Goal: Information Seeking & Learning: Learn about a topic

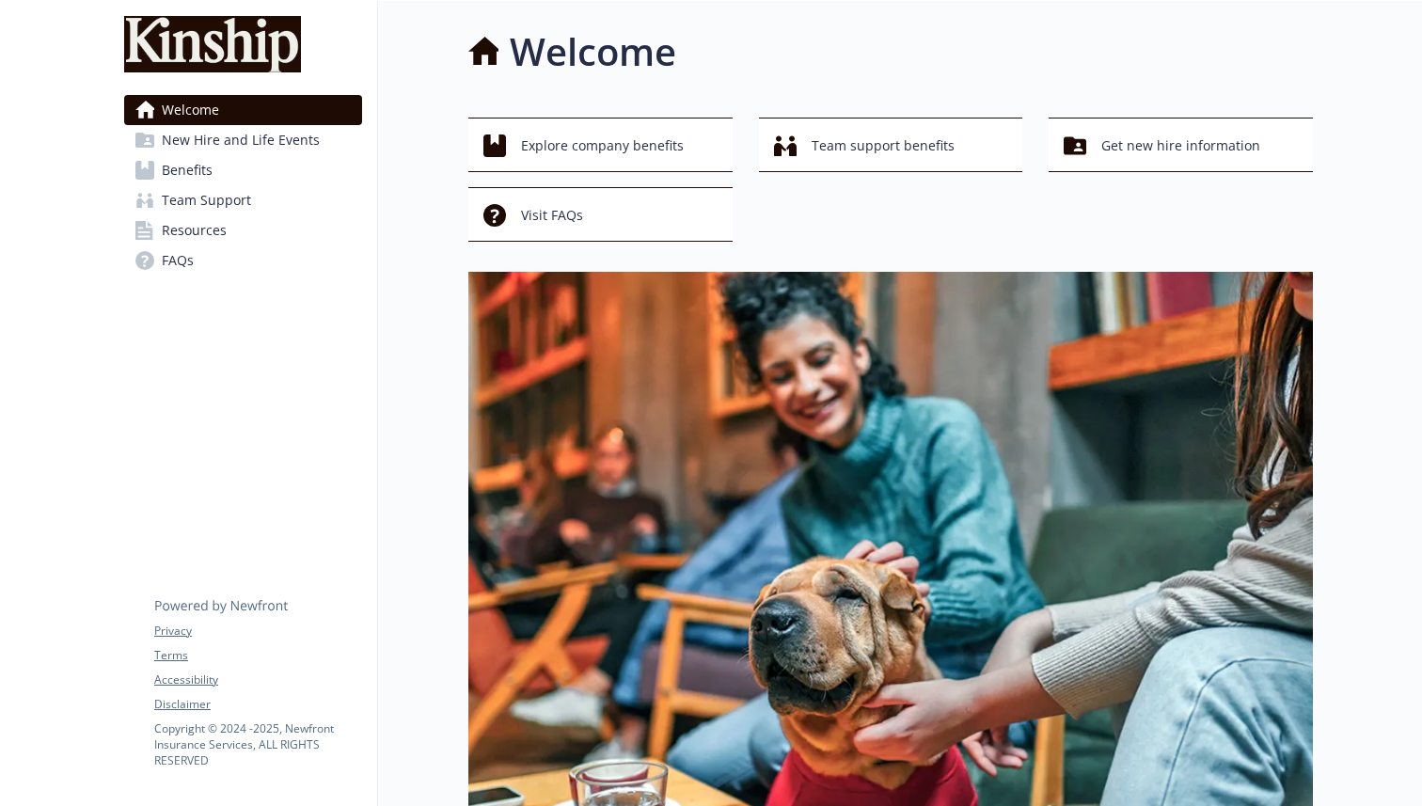
click at [899, 235] on div "Explore company benefits Team support benefits Get new hire information Visit F…" at bounding box center [890, 180] width 845 height 124
click at [758, 88] on div "Welcome Explore company benefits Team support benefits Get new hire information…" at bounding box center [890, 602] width 845 height 1156
click at [227, 140] on span "New Hire and Life Events" at bounding box center [241, 140] width 158 height 30
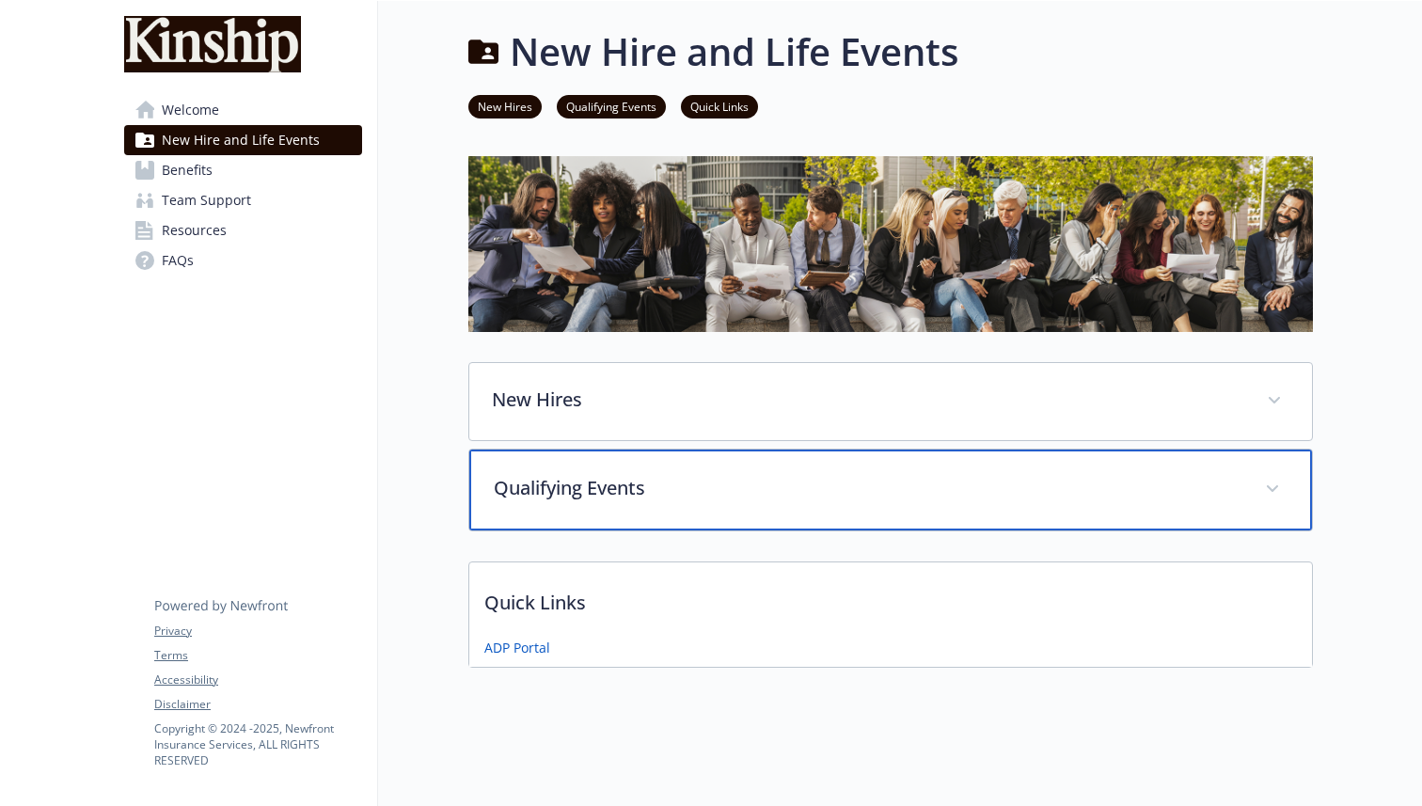
click at [635, 494] on p "Qualifying Events" at bounding box center [868, 488] width 749 height 28
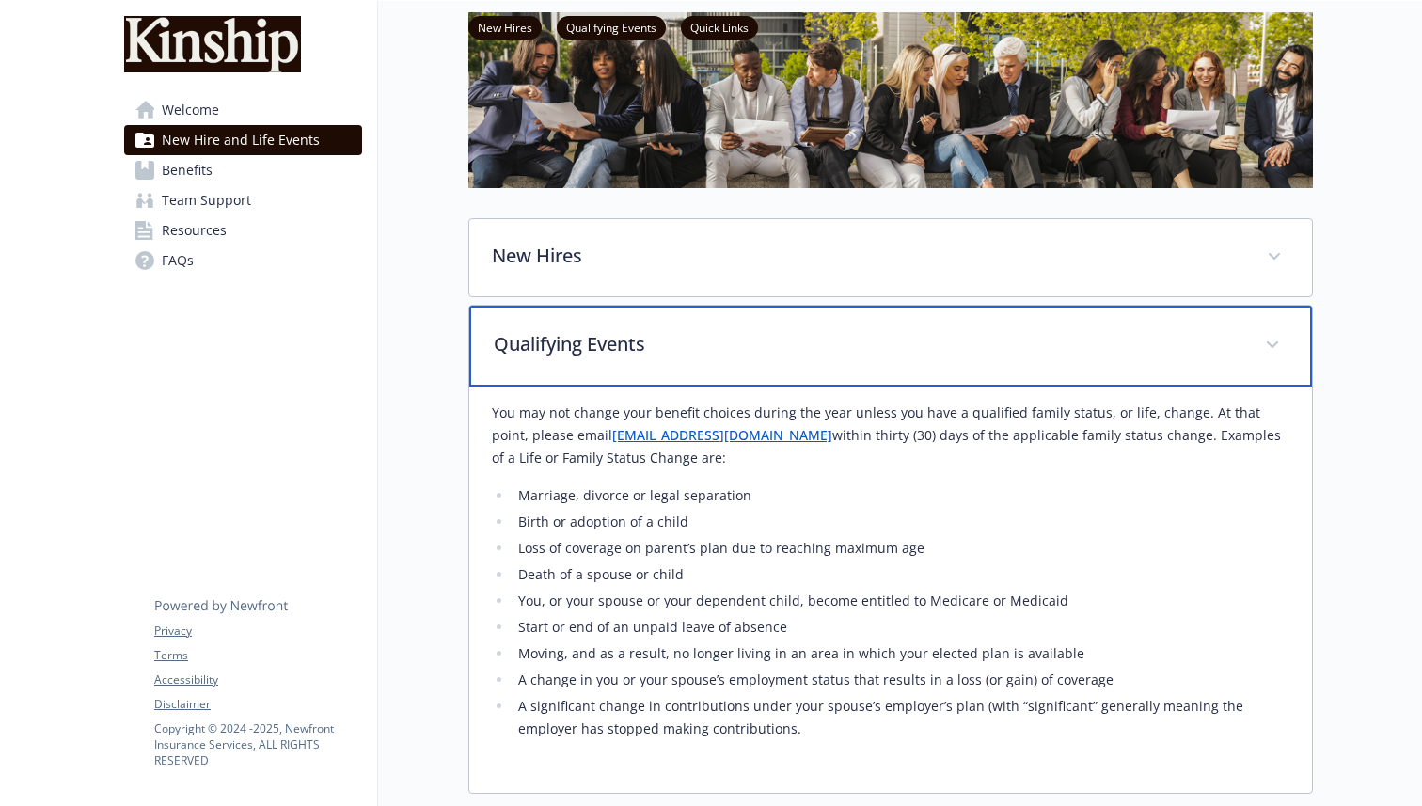
scroll to position [149, 0]
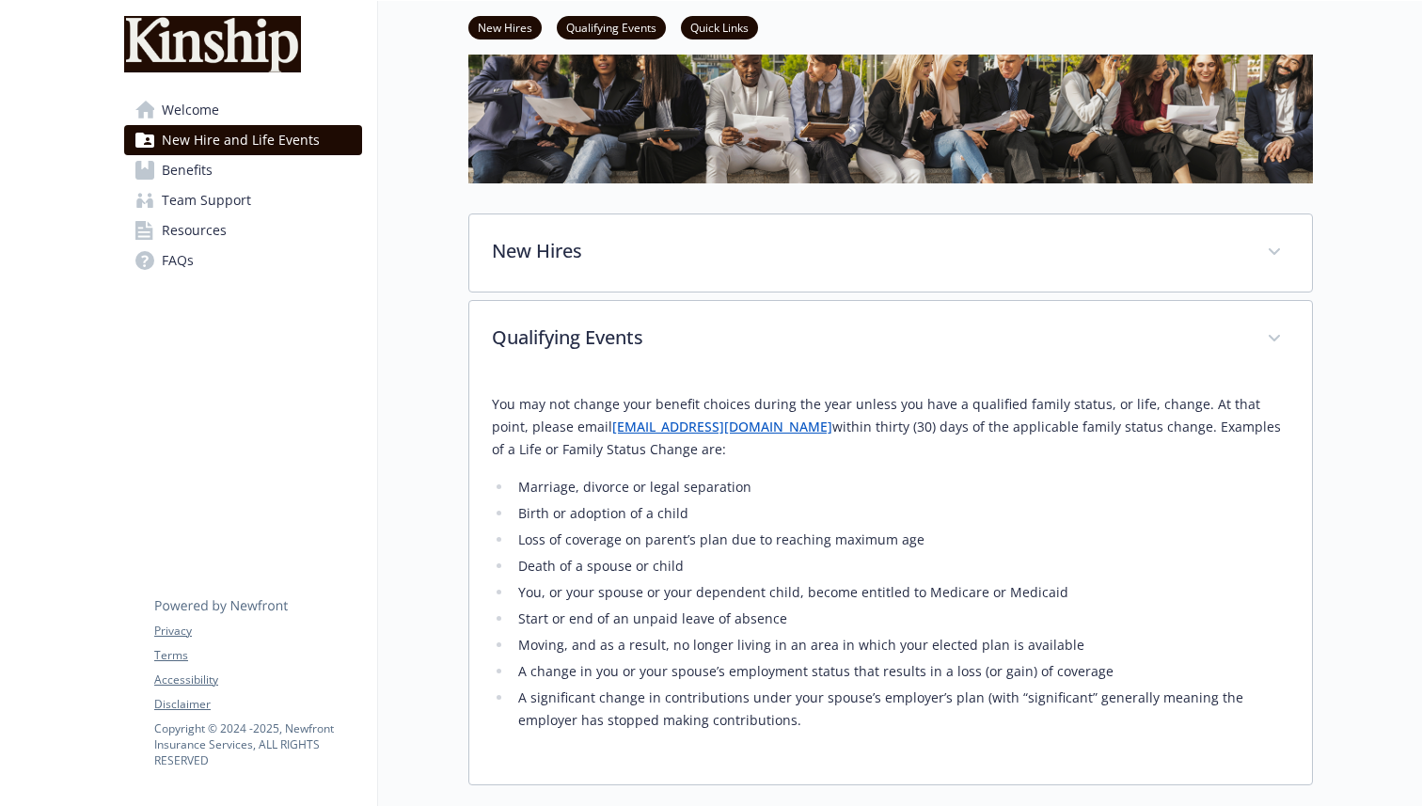
click at [778, 428] on p "You may not change your benefit choices during the year unless you have a quali…" at bounding box center [891, 427] width 798 height 68
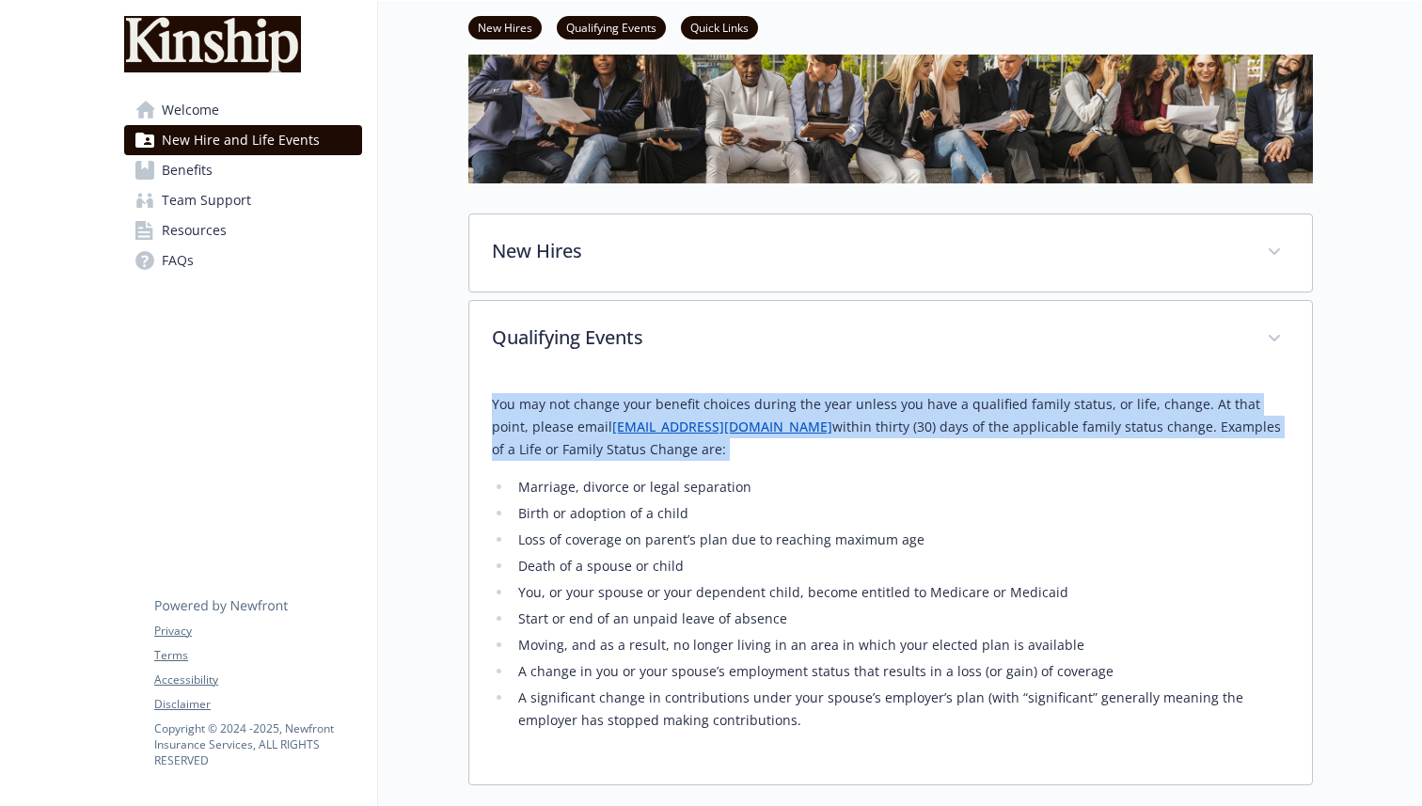
click at [778, 428] on p "You may not change your benefit choices during the year unless you have a quali…" at bounding box center [891, 427] width 798 height 68
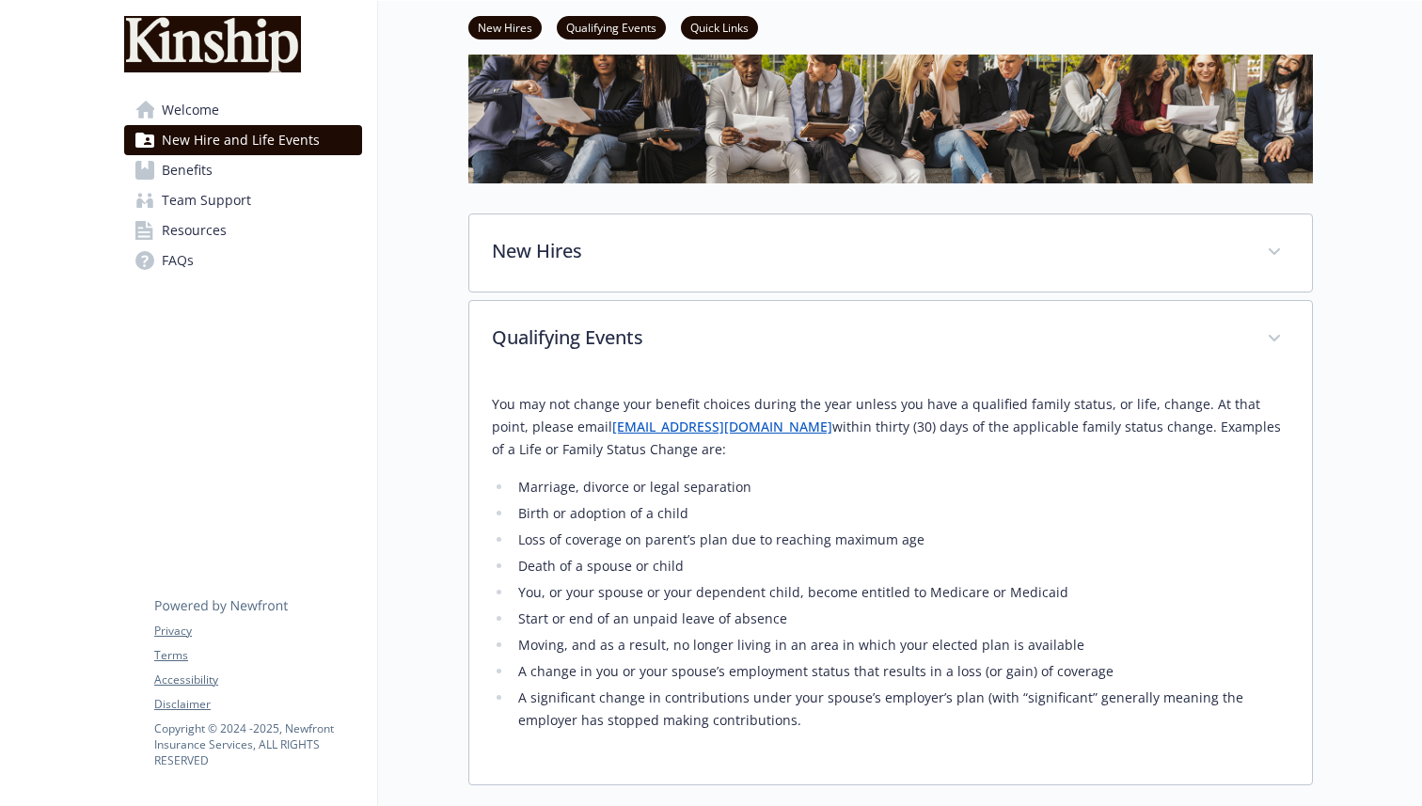
click at [648, 563] on li "Death of a spouse or child" at bounding box center [901, 566] width 777 height 23
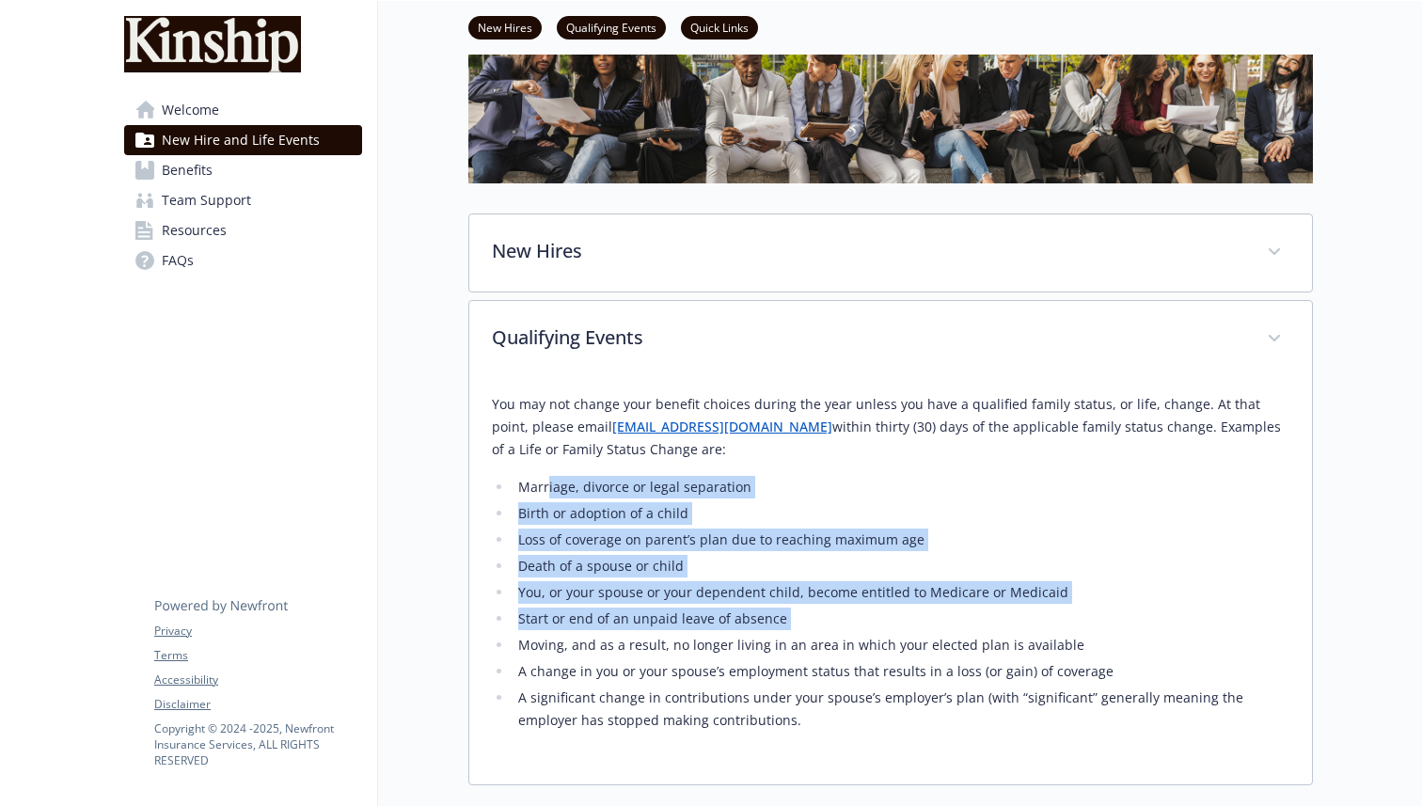
drag, startPoint x: 548, startPoint y: 490, endPoint x: 694, endPoint y: 628, distance: 200.9
click at [696, 631] on ul "Marriage, divorce or legal separation Birth or adoption of a child Loss of cove…" at bounding box center [891, 604] width 798 height 256
click at [694, 628] on li "Start or end of an unpaid leave of absence" at bounding box center [901, 619] width 777 height 23
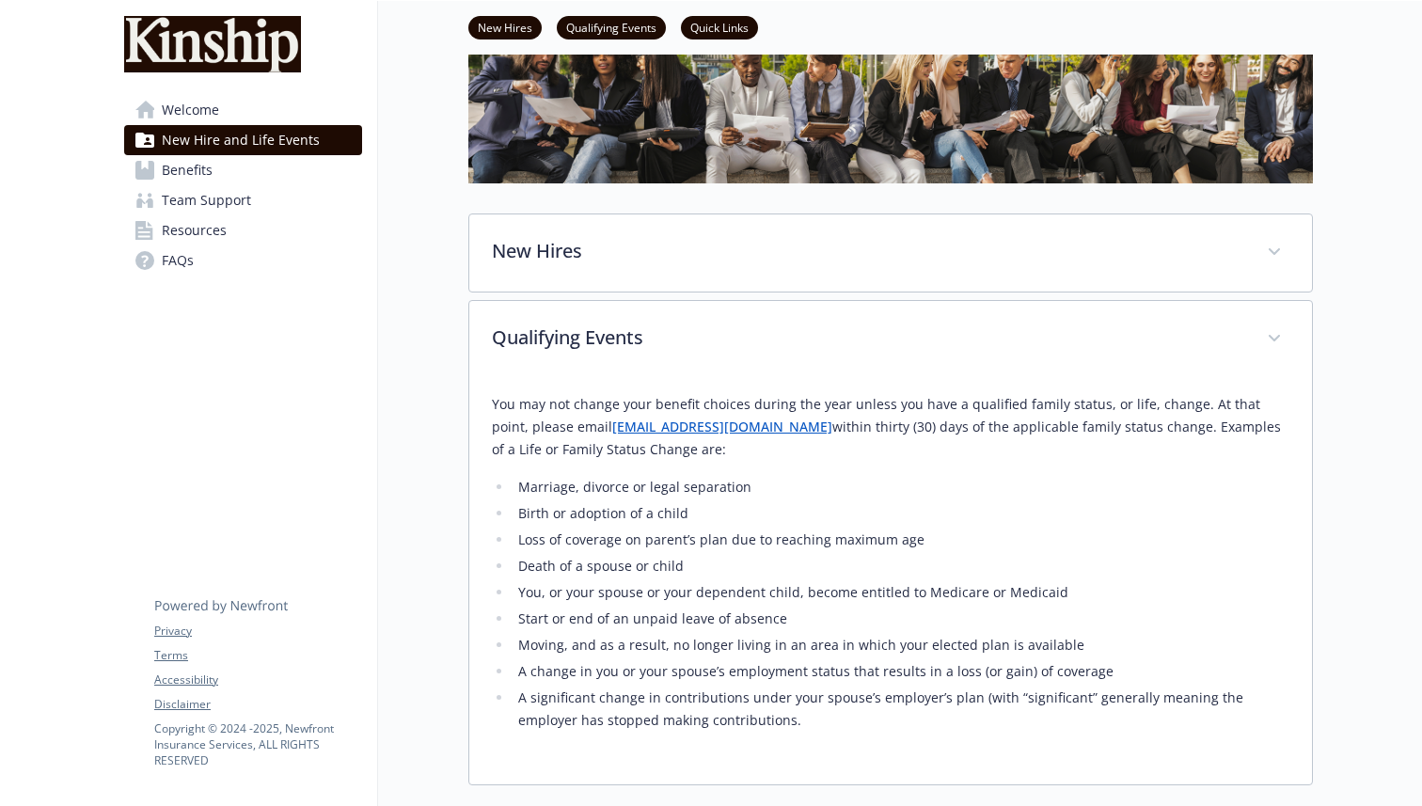
click at [1071, 676] on li "A change in you or your spouse’s employment status that results in a loss (or g…" at bounding box center [901, 671] width 777 height 23
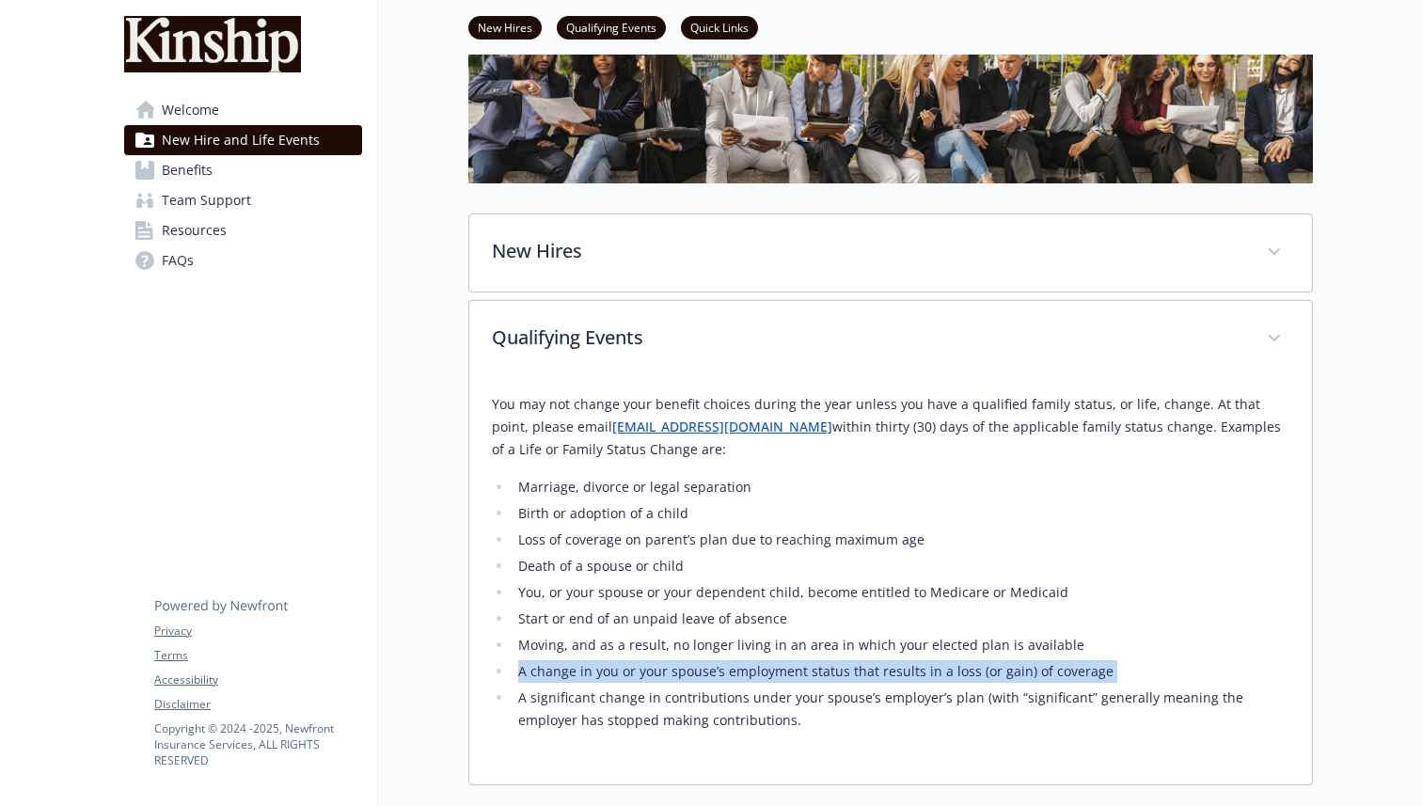
click at [1071, 676] on li "A change in you or your spouse’s employment status that results in a loss (or g…" at bounding box center [901, 671] width 777 height 23
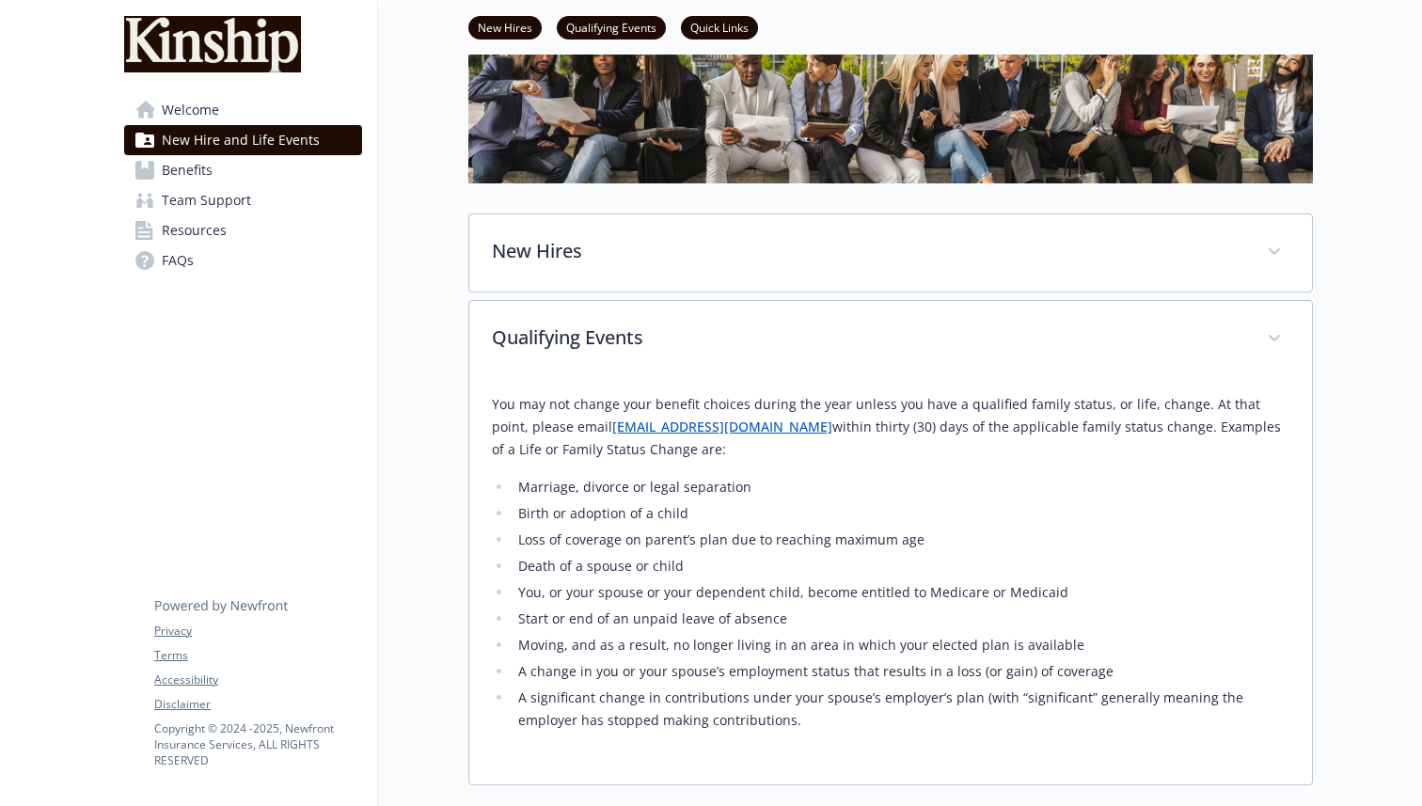
click at [1194, 664] on li "A change in you or your spouse’s employment status that results in a loss (or g…" at bounding box center [901, 671] width 777 height 23
click at [1124, 666] on li "A change in you or your spouse’s employment status that results in a loss (or g…" at bounding box center [901, 671] width 777 height 23
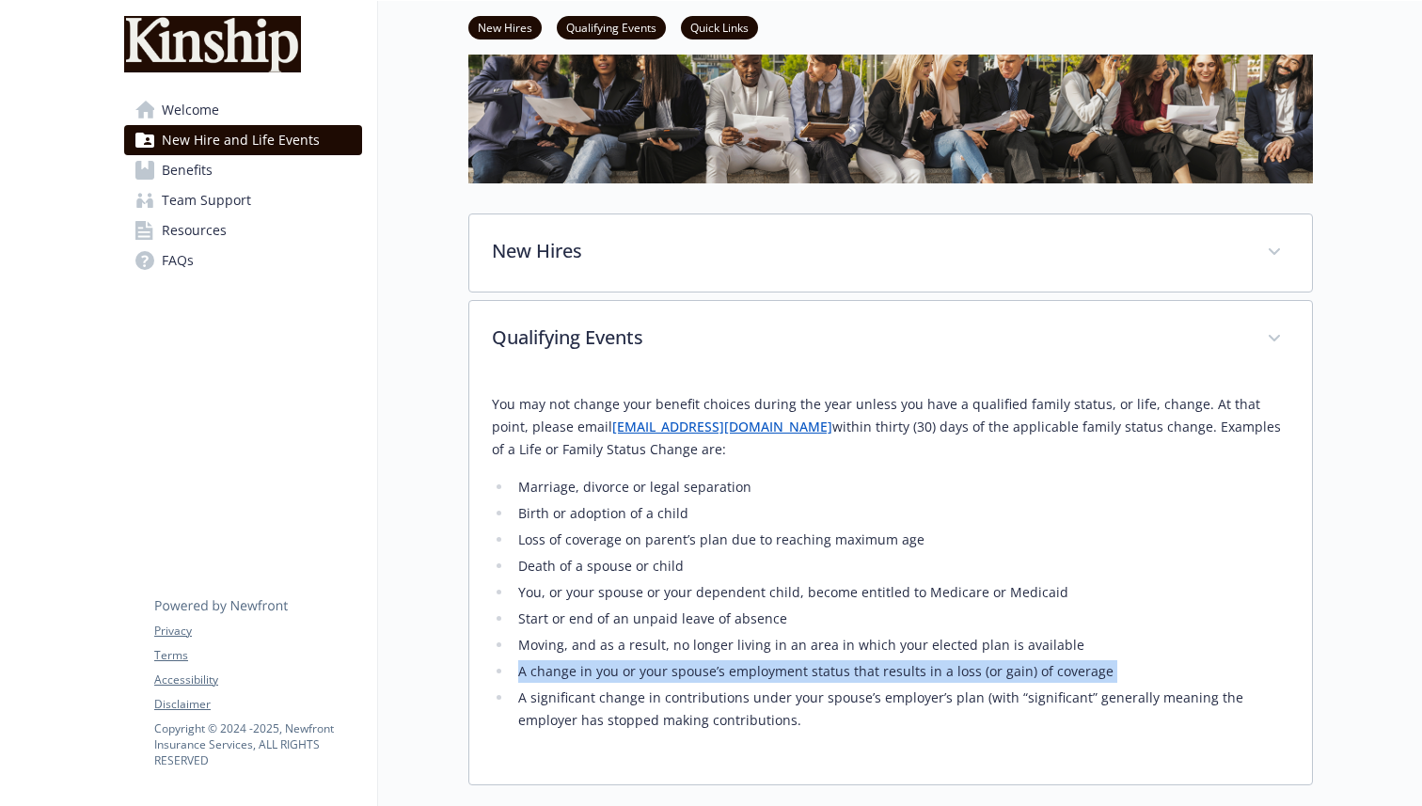
drag, startPoint x: 1116, startPoint y: 667, endPoint x: 516, endPoint y: 674, distance: 599.3
click at [513, 674] on li "A change in you or your spouse’s employment status that results in a loss (or g…" at bounding box center [901, 671] width 777 height 23
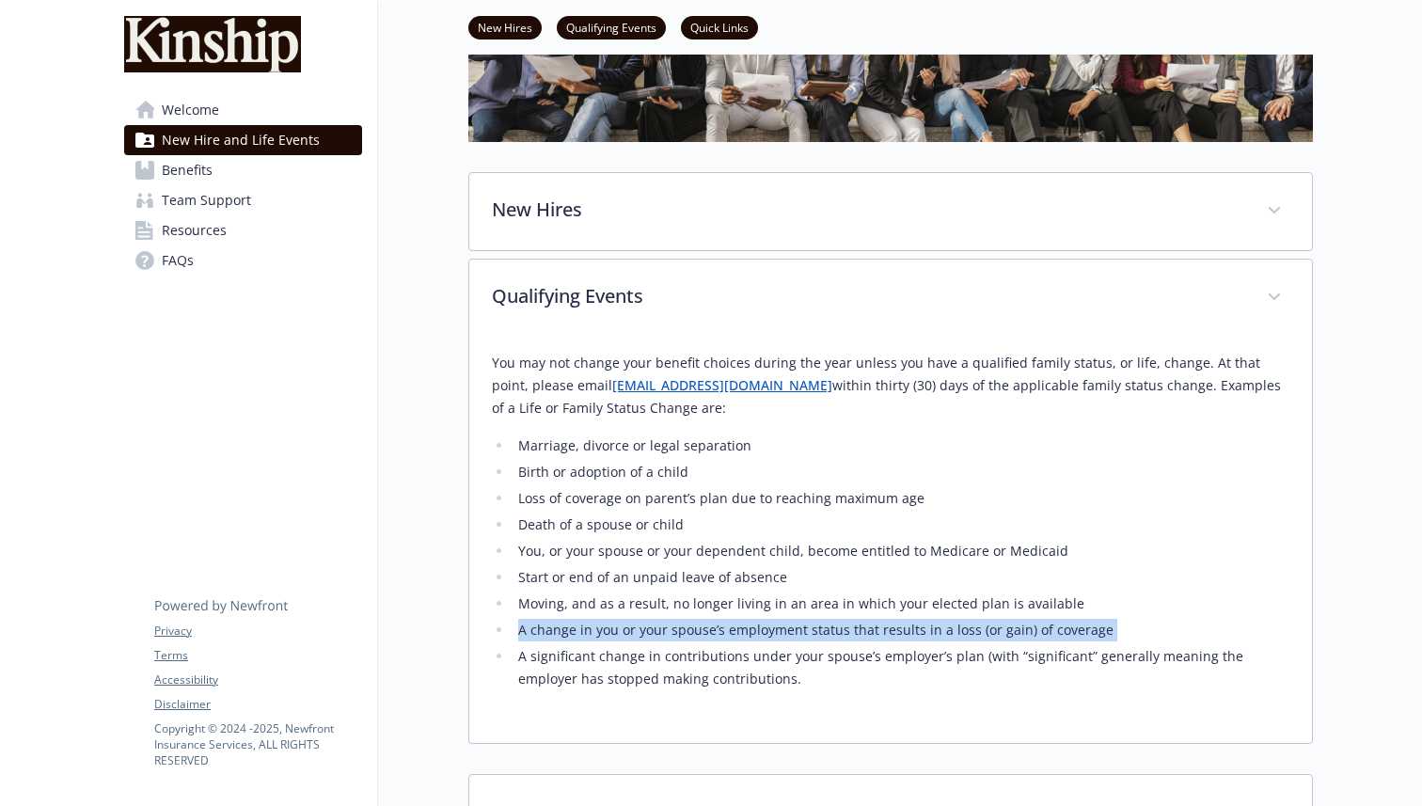
scroll to position [230, 0]
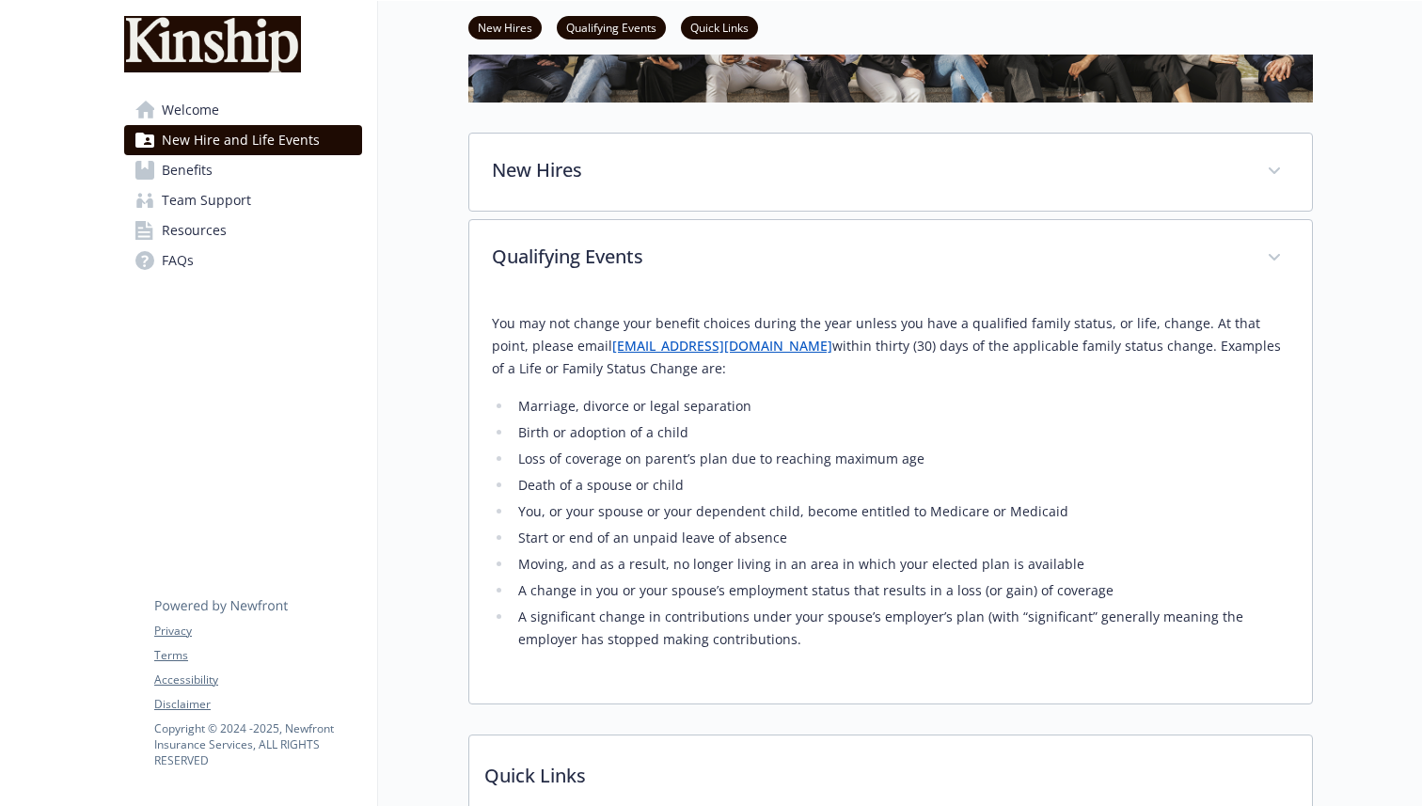
click at [624, 616] on li "A significant change in contributions under your spouse’s employer’s plan (with…" at bounding box center [901, 628] width 777 height 45
click at [633, 638] on li "A significant change in contributions under your spouse’s employer’s plan (with…" at bounding box center [901, 628] width 777 height 45
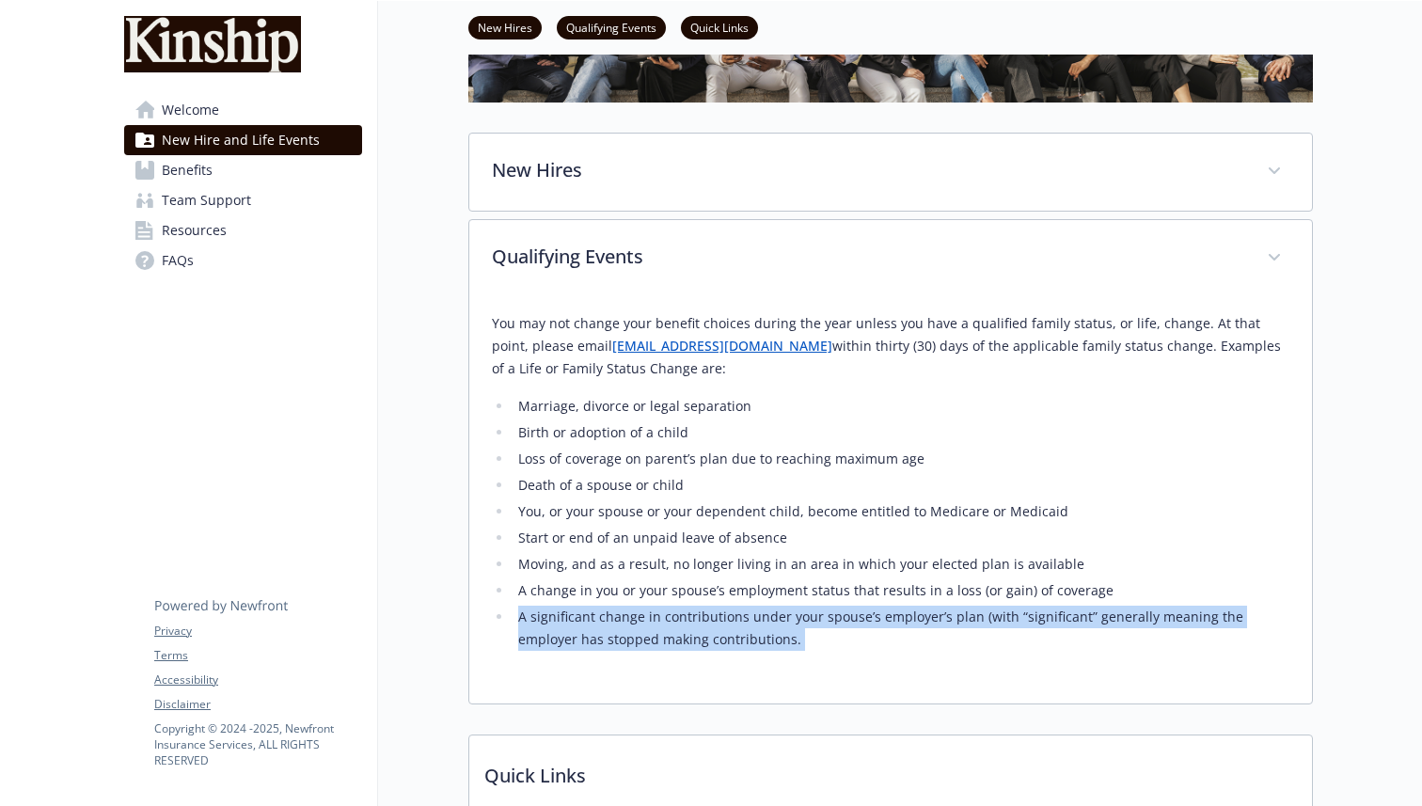
click at [633, 638] on li "A significant change in contributions under your spouse’s employer’s plan (with…" at bounding box center [901, 628] width 777 height 45
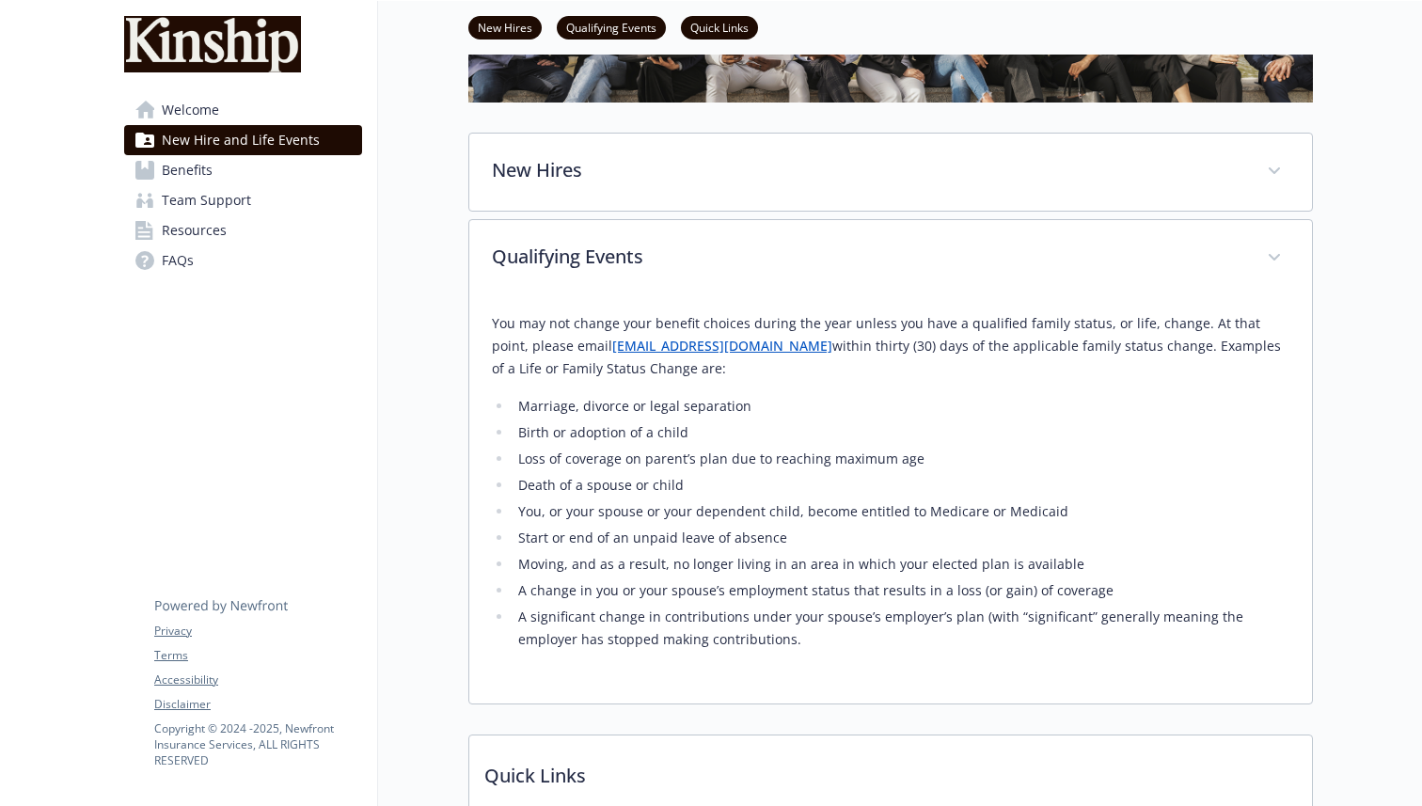
click at [655, 660] on div "You may not change your benefit choices during the year unless you have a quali…" at bounding box center [891, 489] width 798 height 384
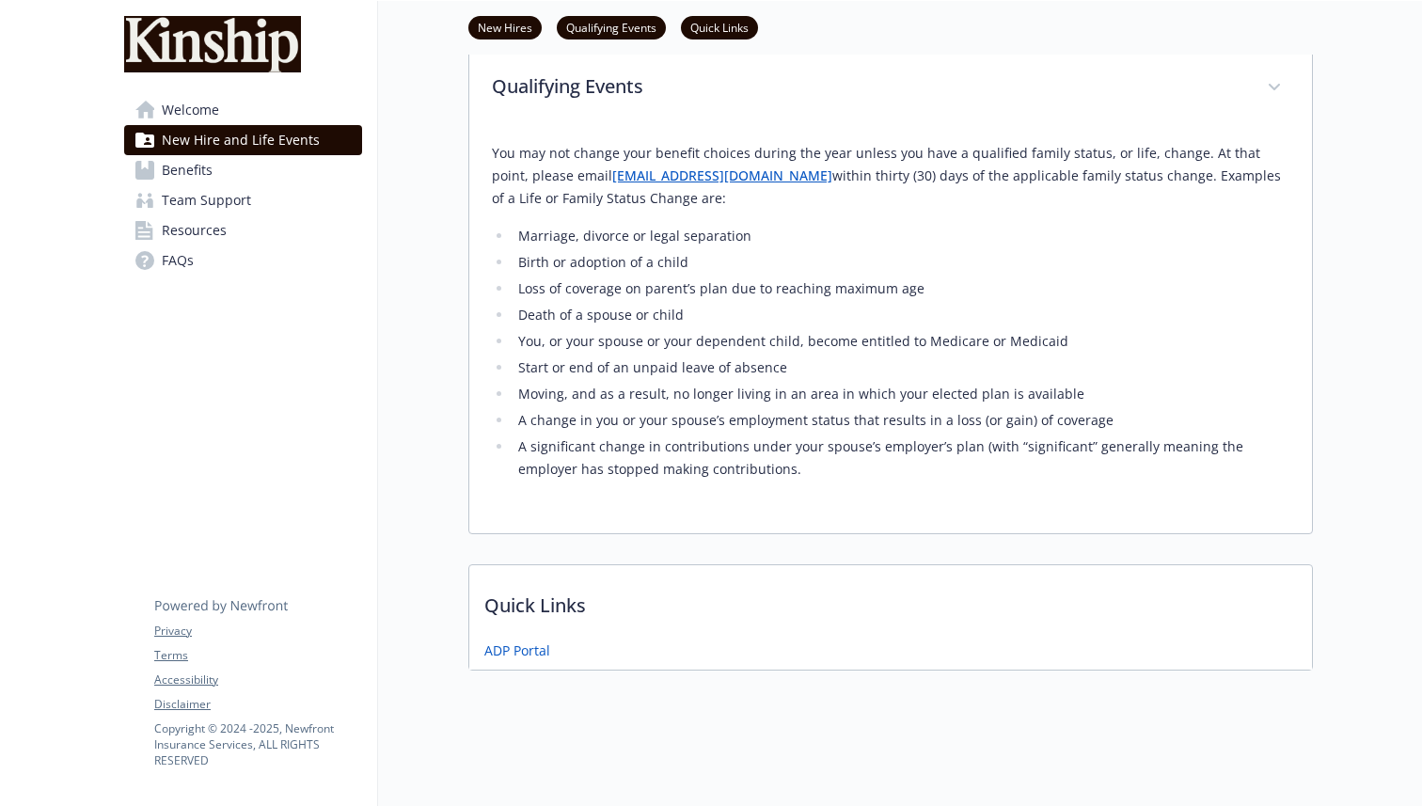
click at [166, 171] on span "Benefits" at bounding box center [187, 170] width 51 height 30
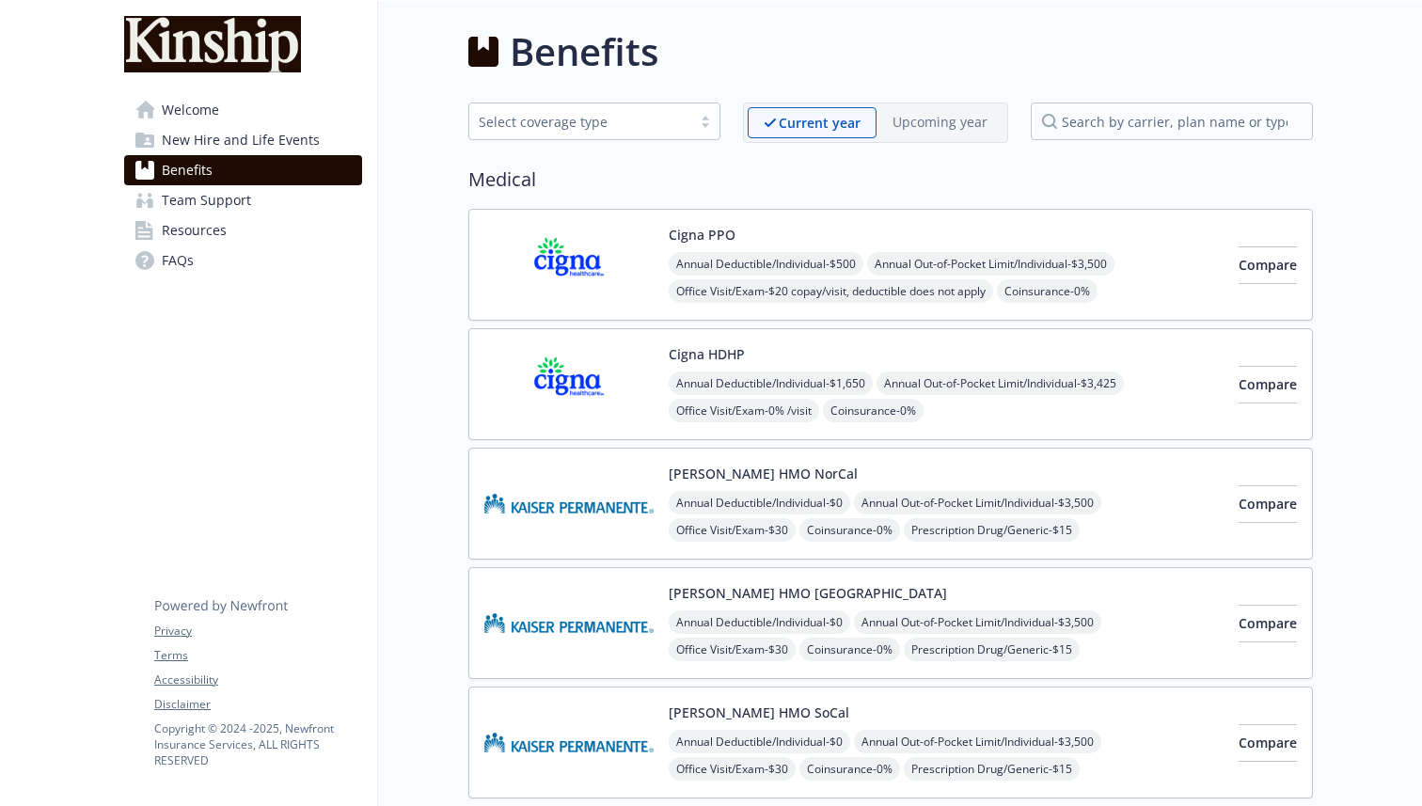
click at [242, 208] on span "Team Support" at bounding box center [206, 200] width 89 height 30
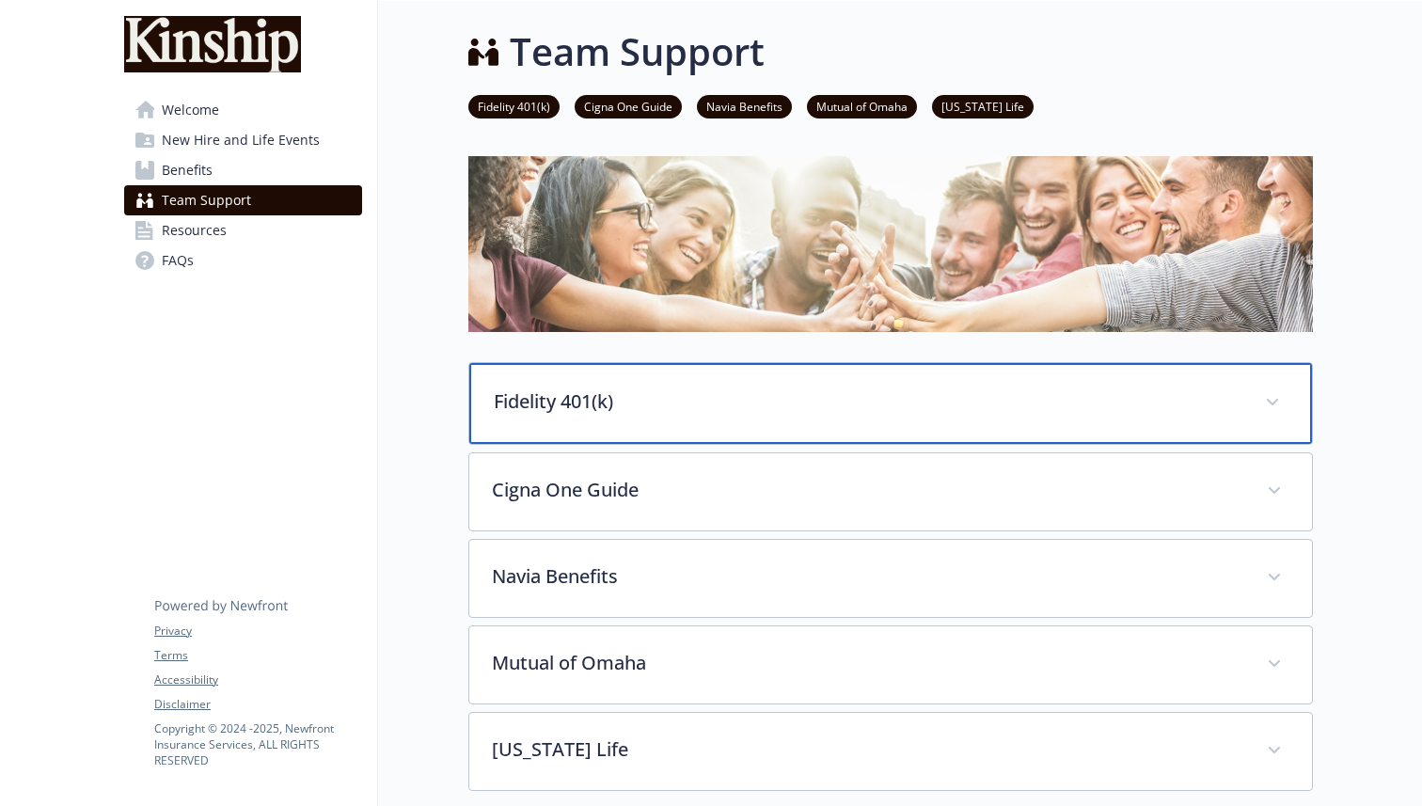
click at [715, 404] on p "Fidelity 401(k)" at bounding box center [868, 402] width 749 height 28
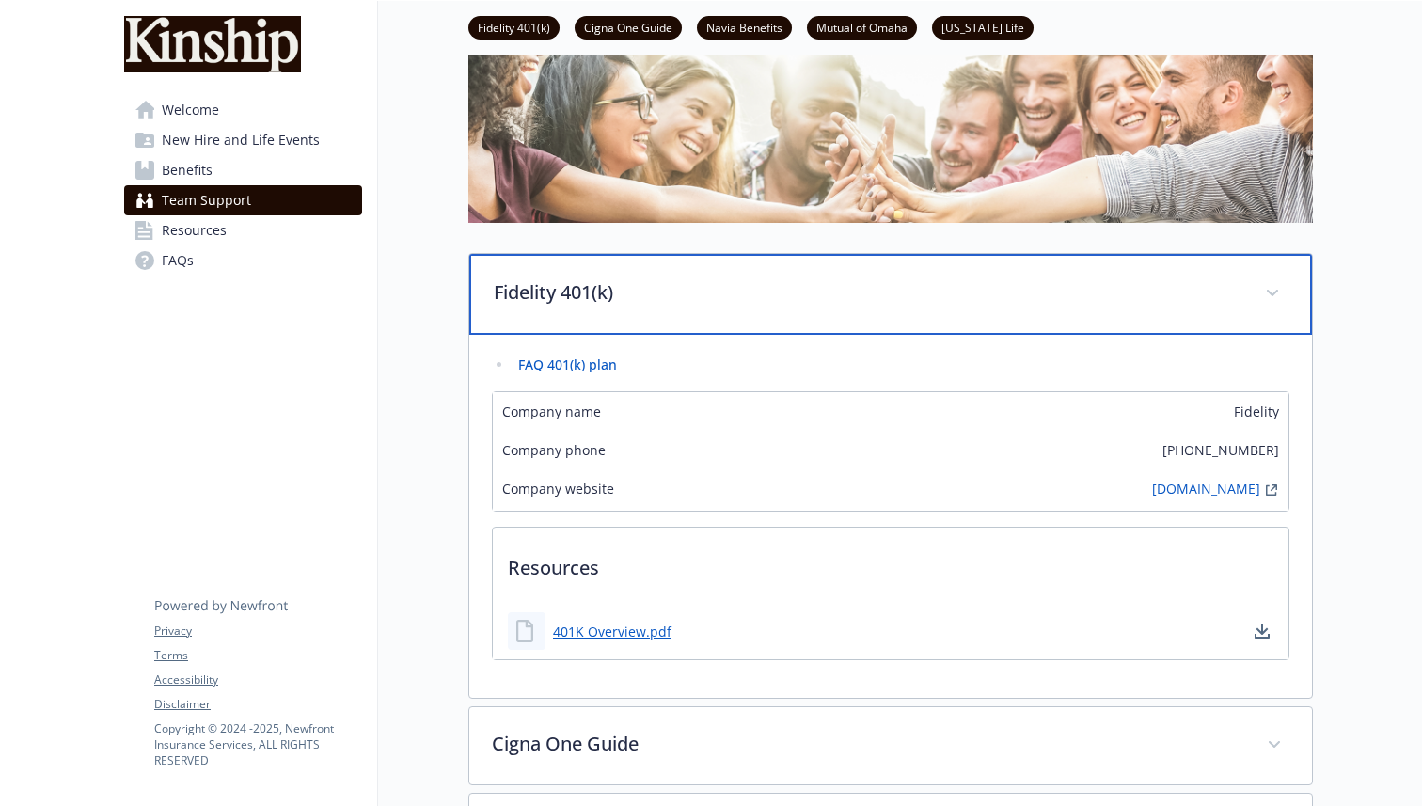
scroll to position [247, 0]
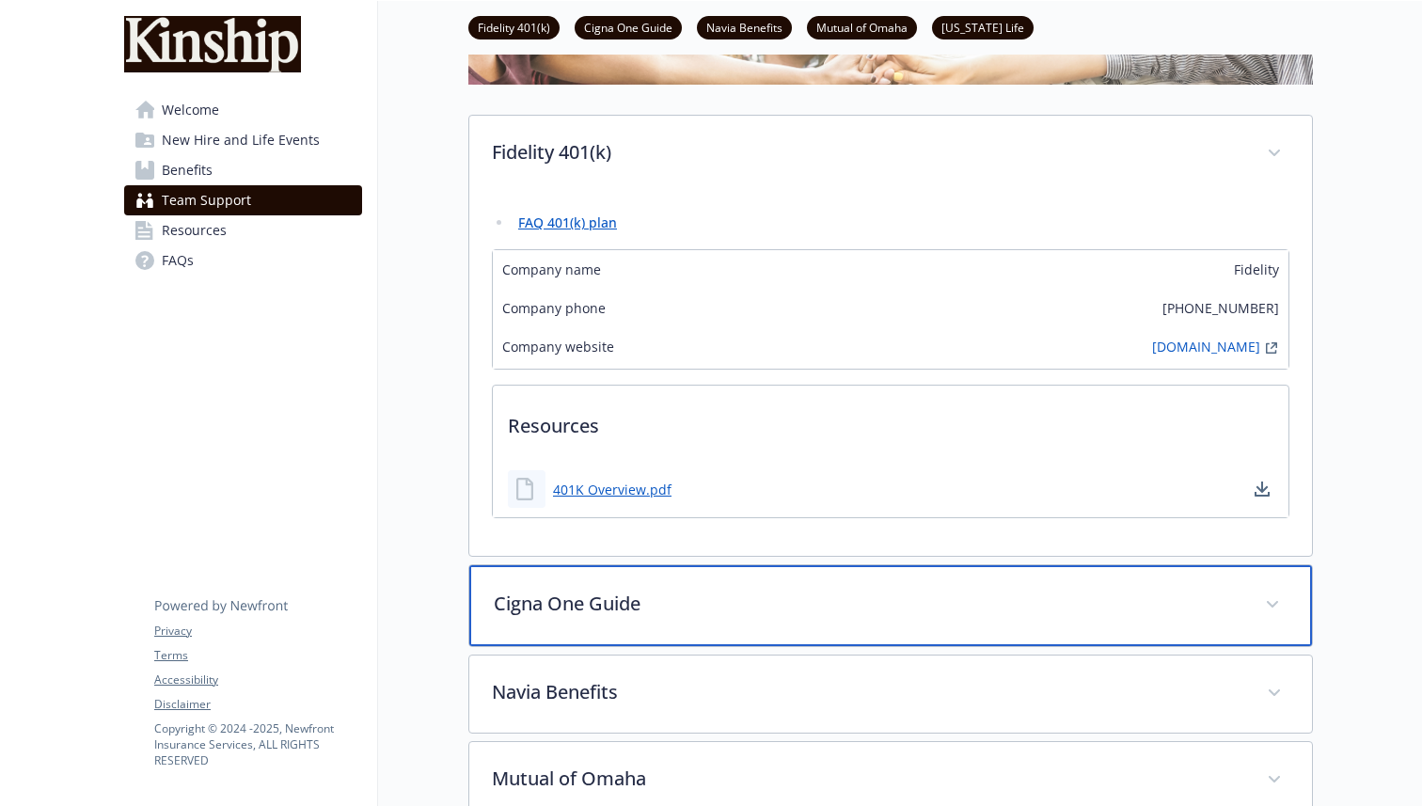
click at [785, 600] on p "Cigna One Guide" at bounding box center [868, 604] width 749 height 28
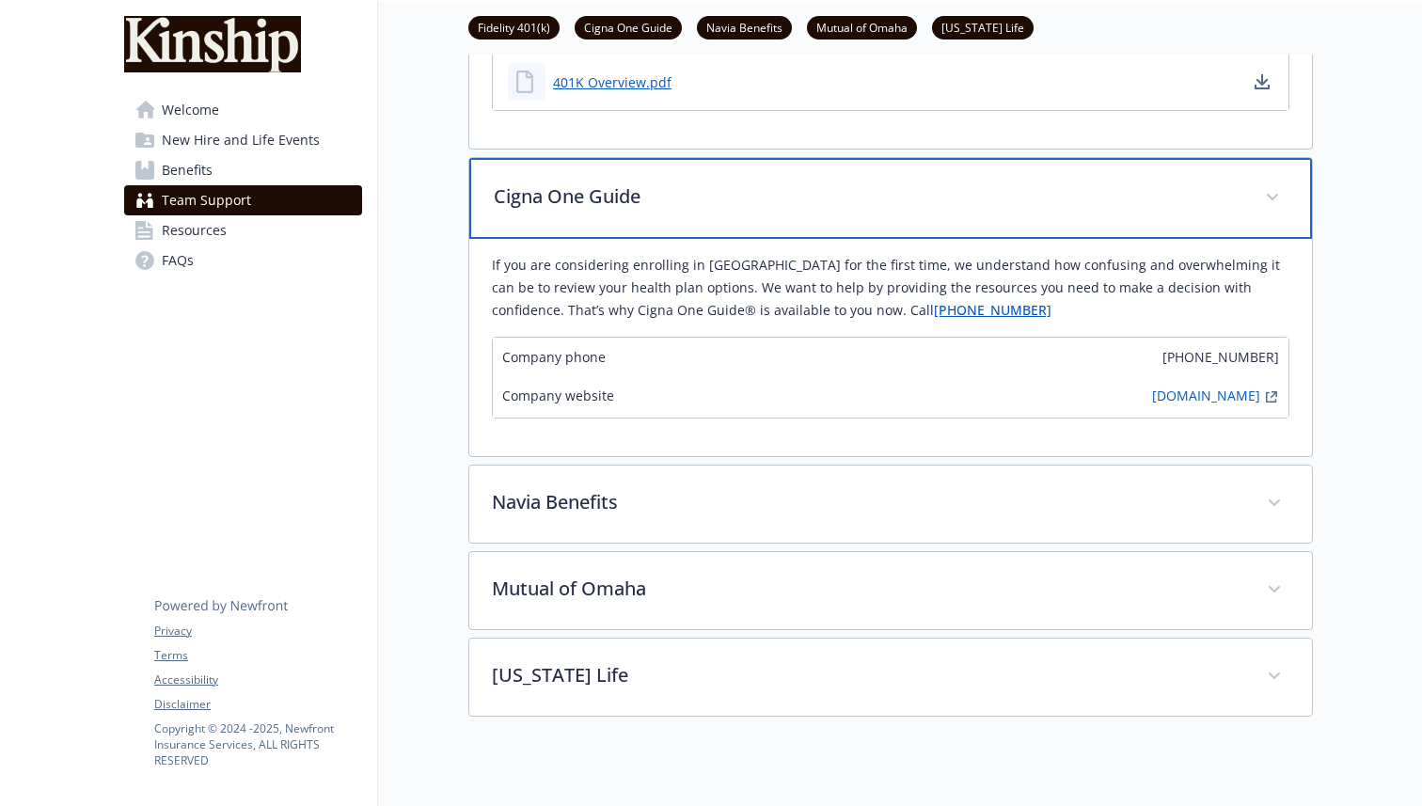
scroll to position [690, 0]
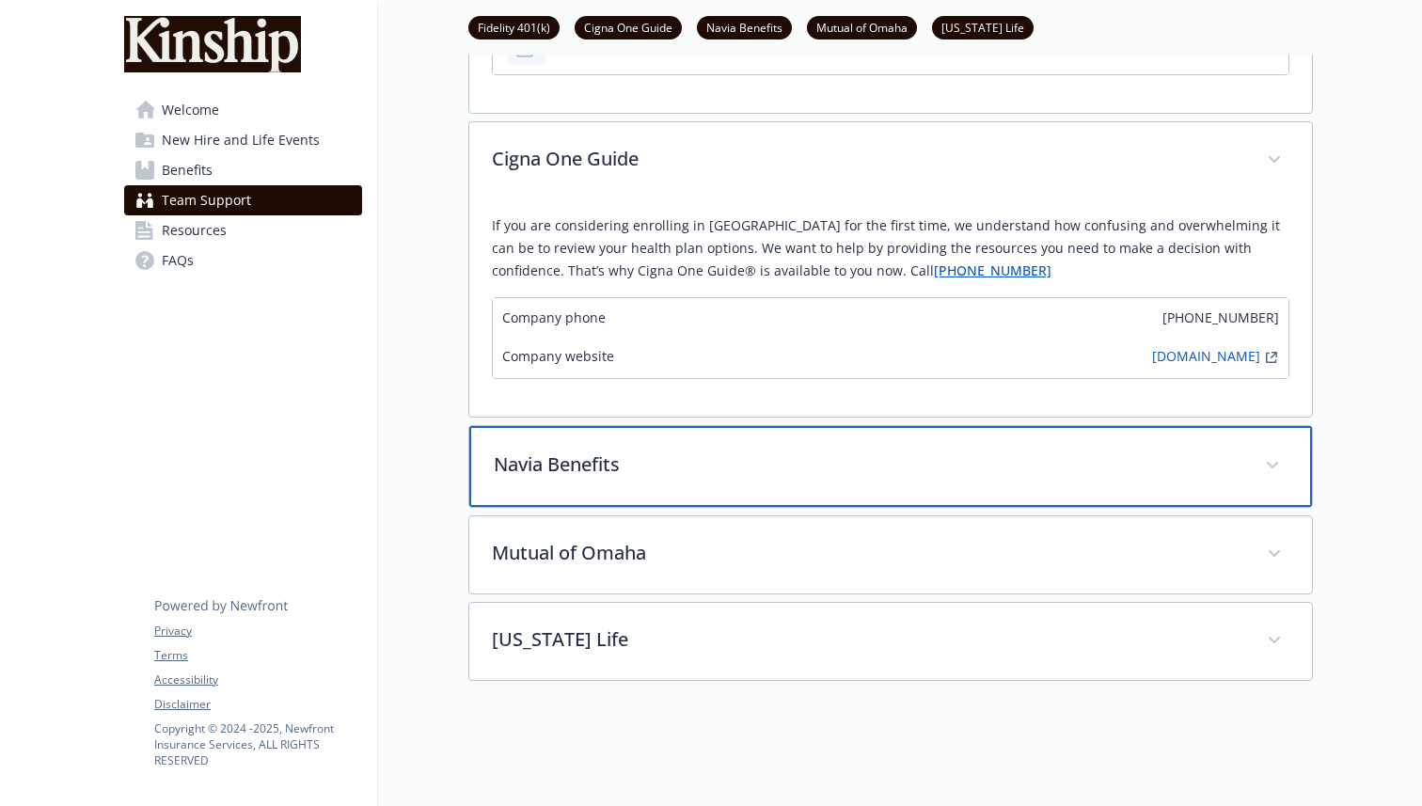
click at [750, 448] on div "Navia Benefits" at bounding box center [890, 466] width 843 height 81
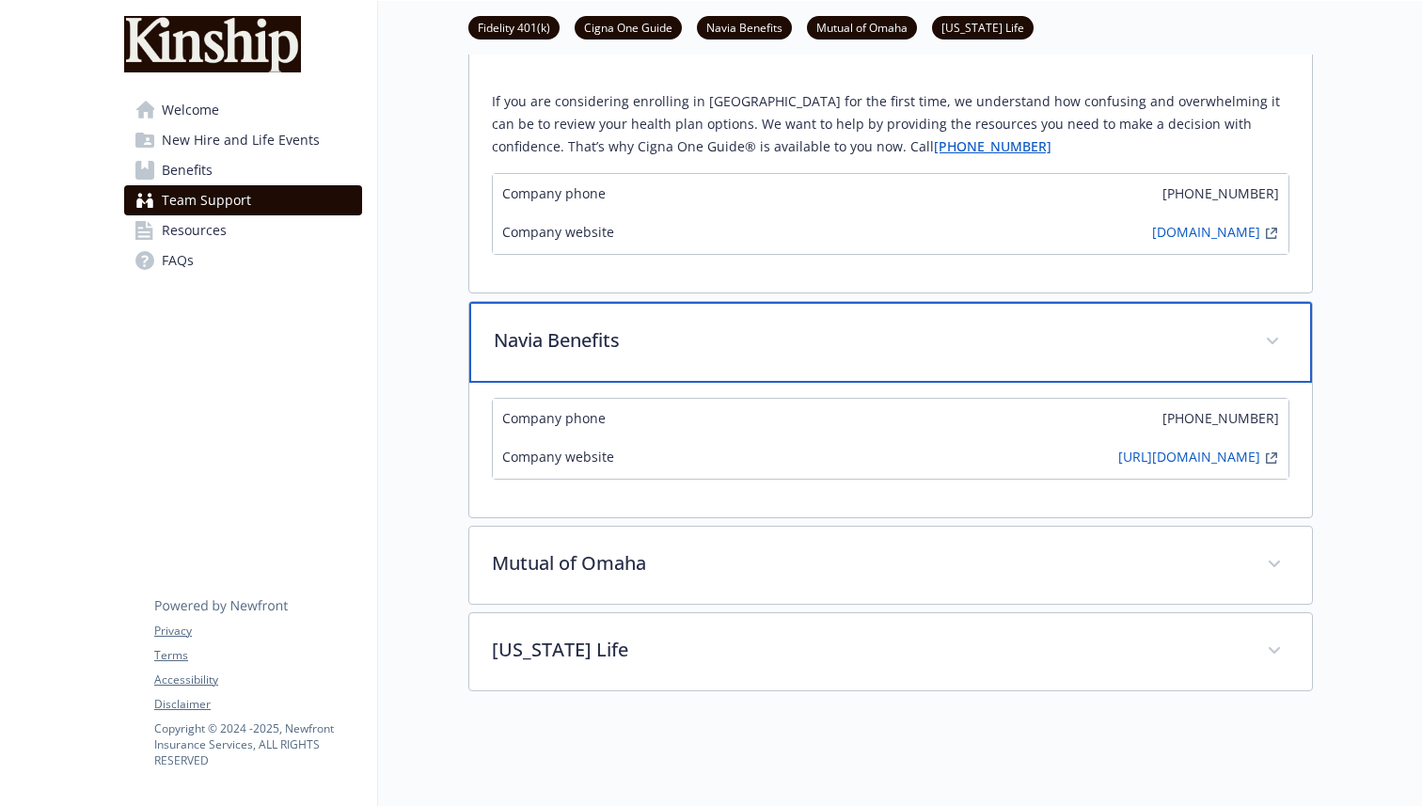
scroll to position [816, 0]
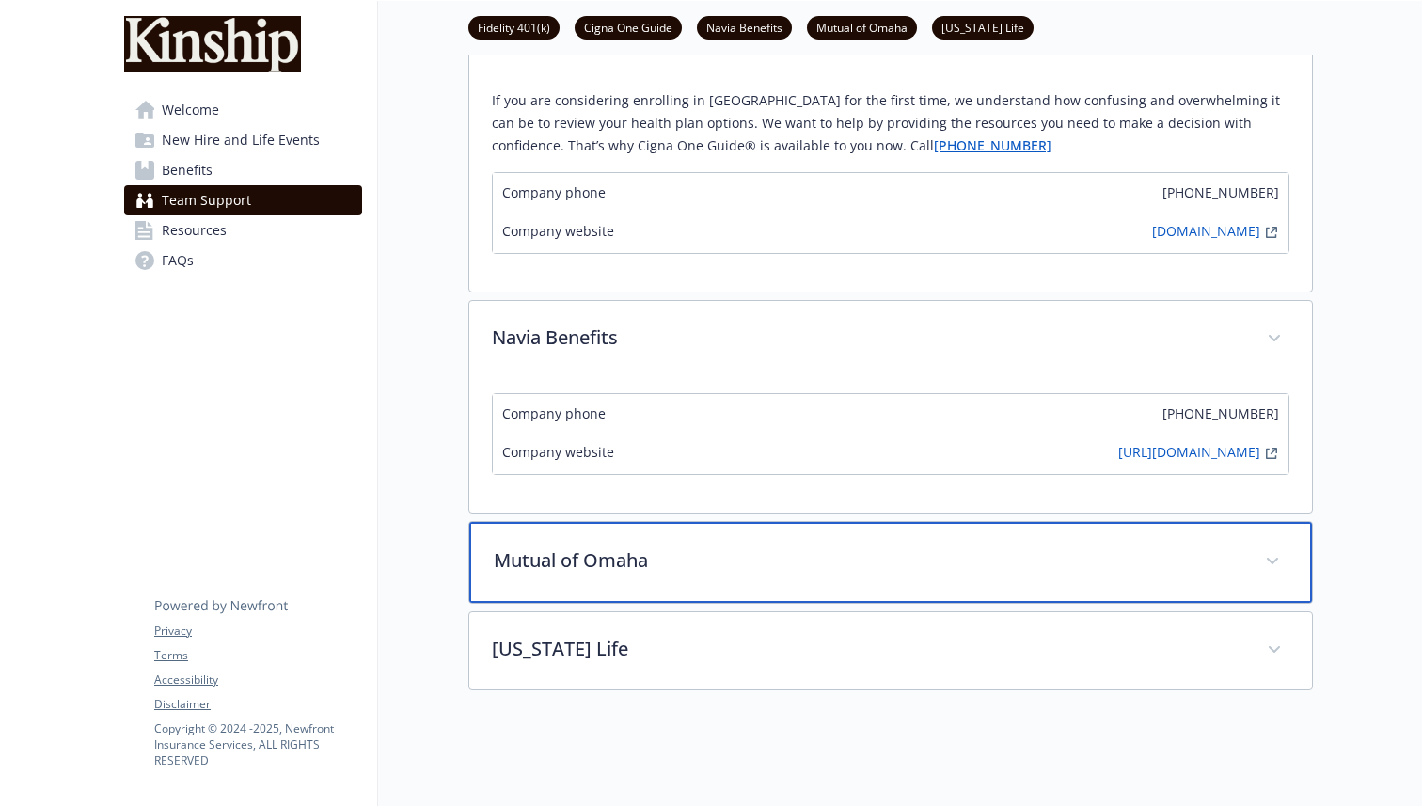
click at [762, 562] on p "Mutual of Omaha" at bounding box center [868, 561] width 749 height 28
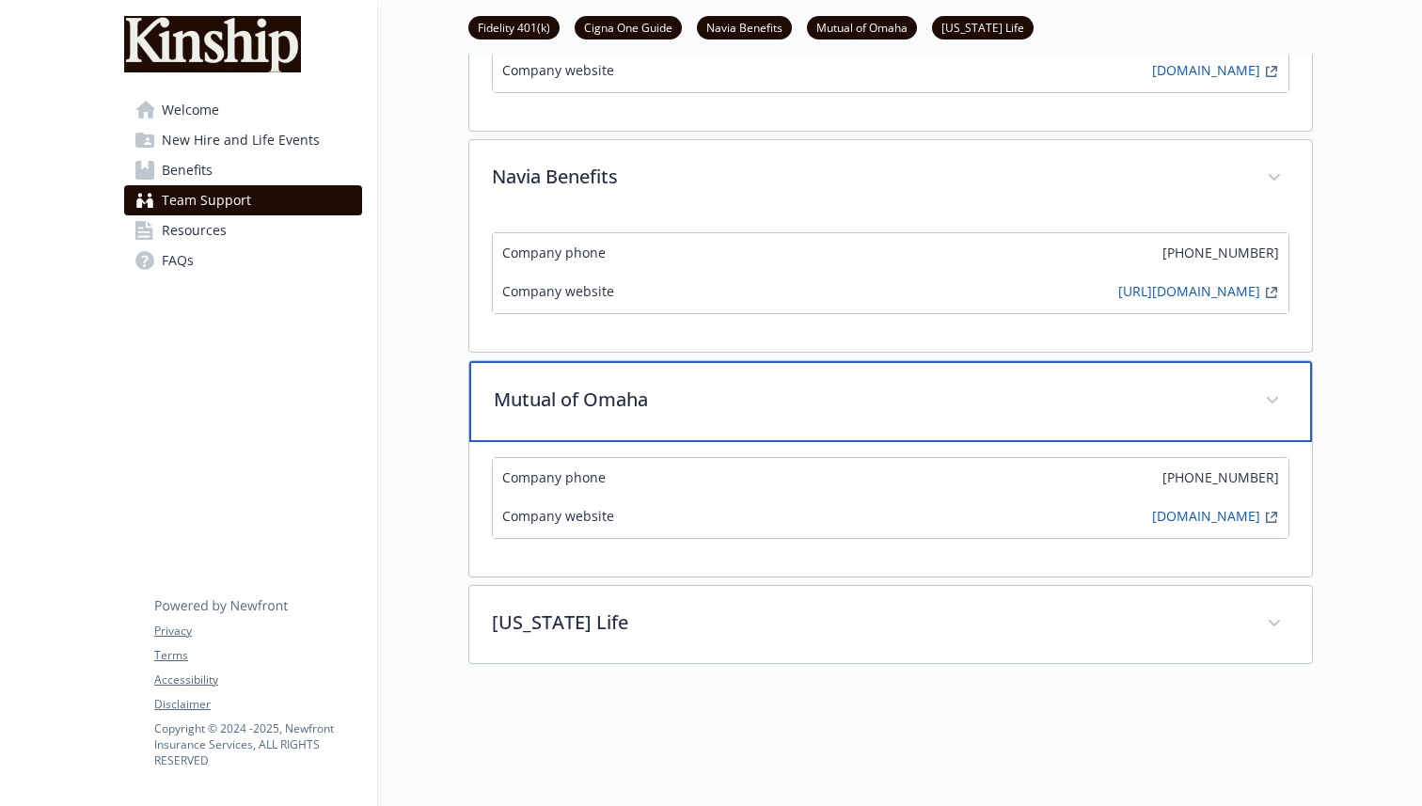
scroll to position [1205, 0]
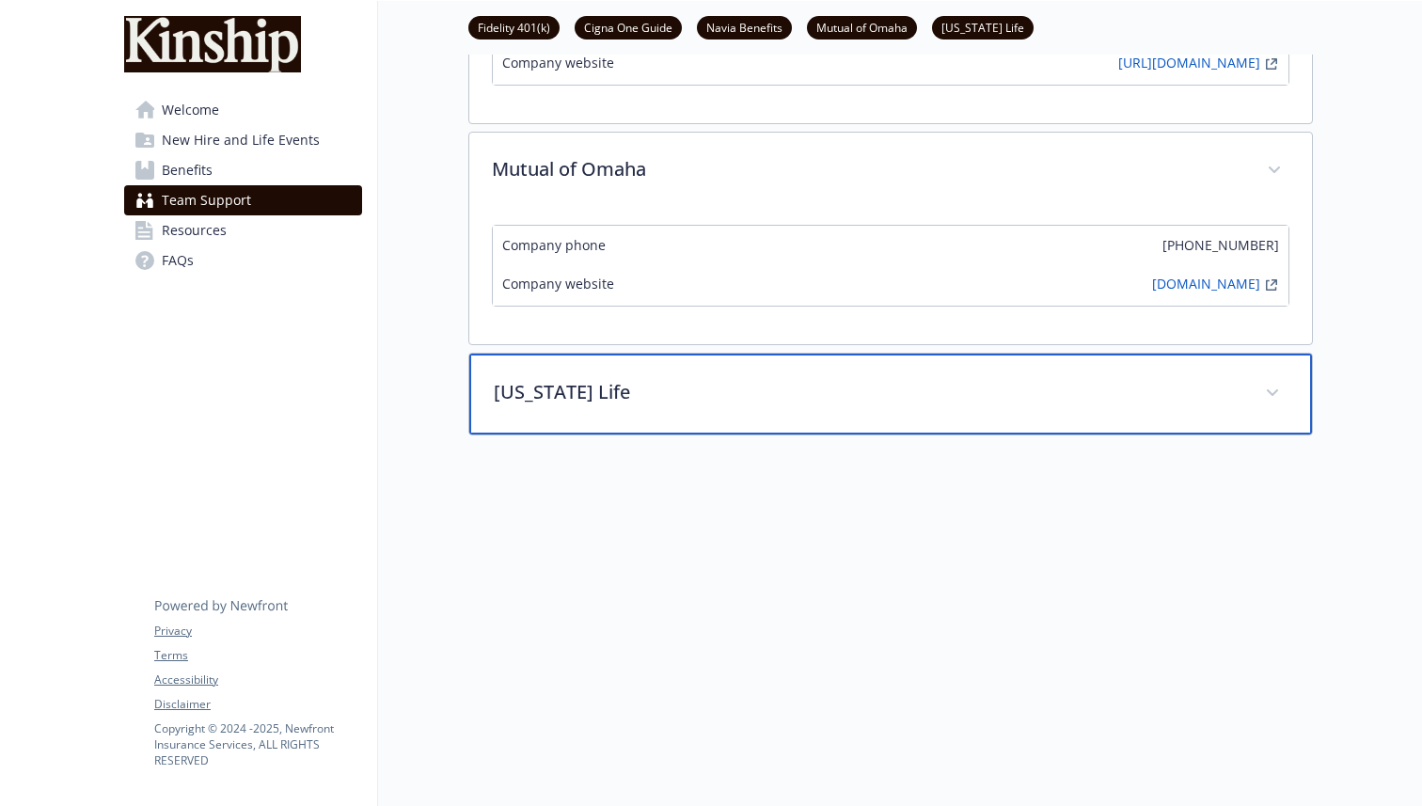
click at [763, 385] on p "[US_STATE] Life" at bounding box center [868, 392] width 749 height 28
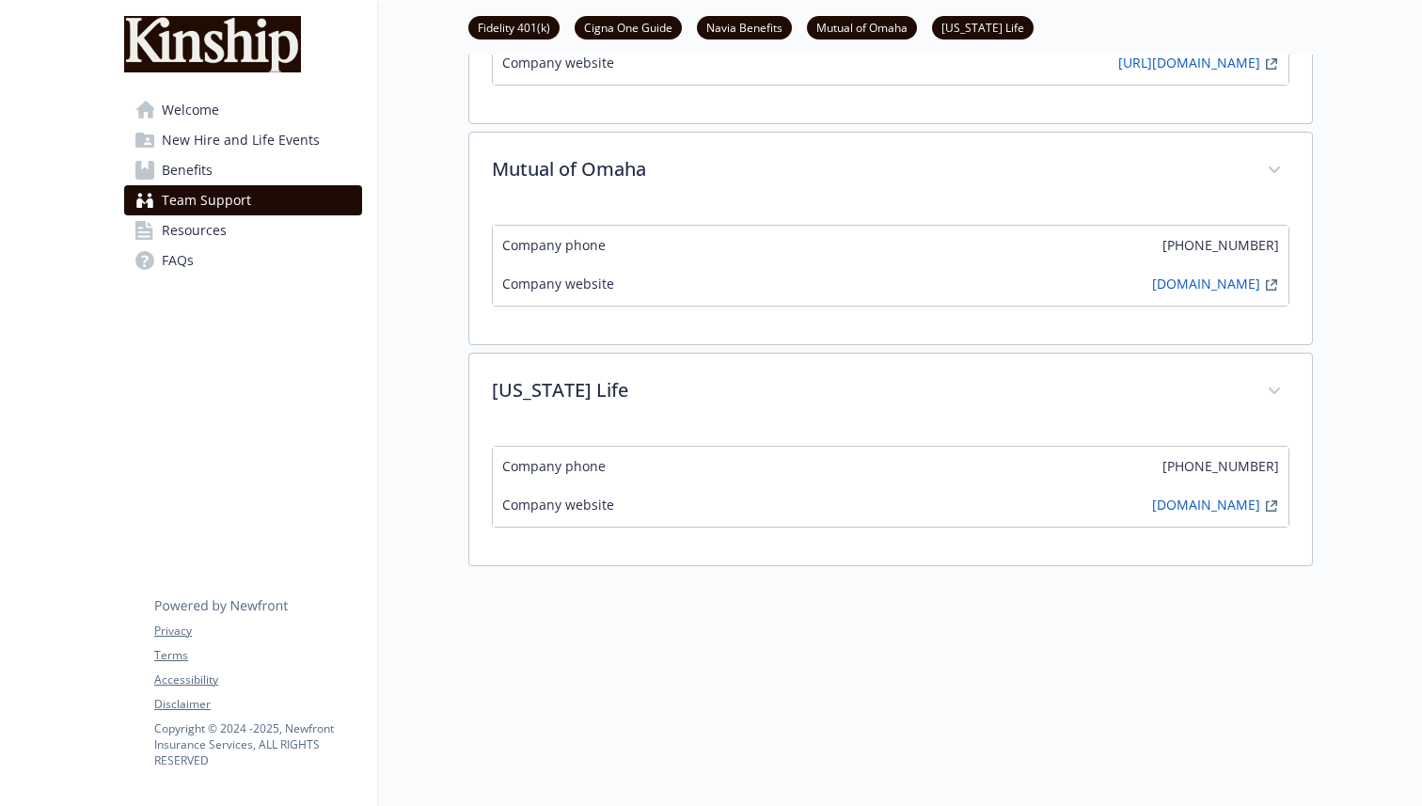
click at [182, 233] on span "Resources" at bounding box center [194, 230] width 65 height 30
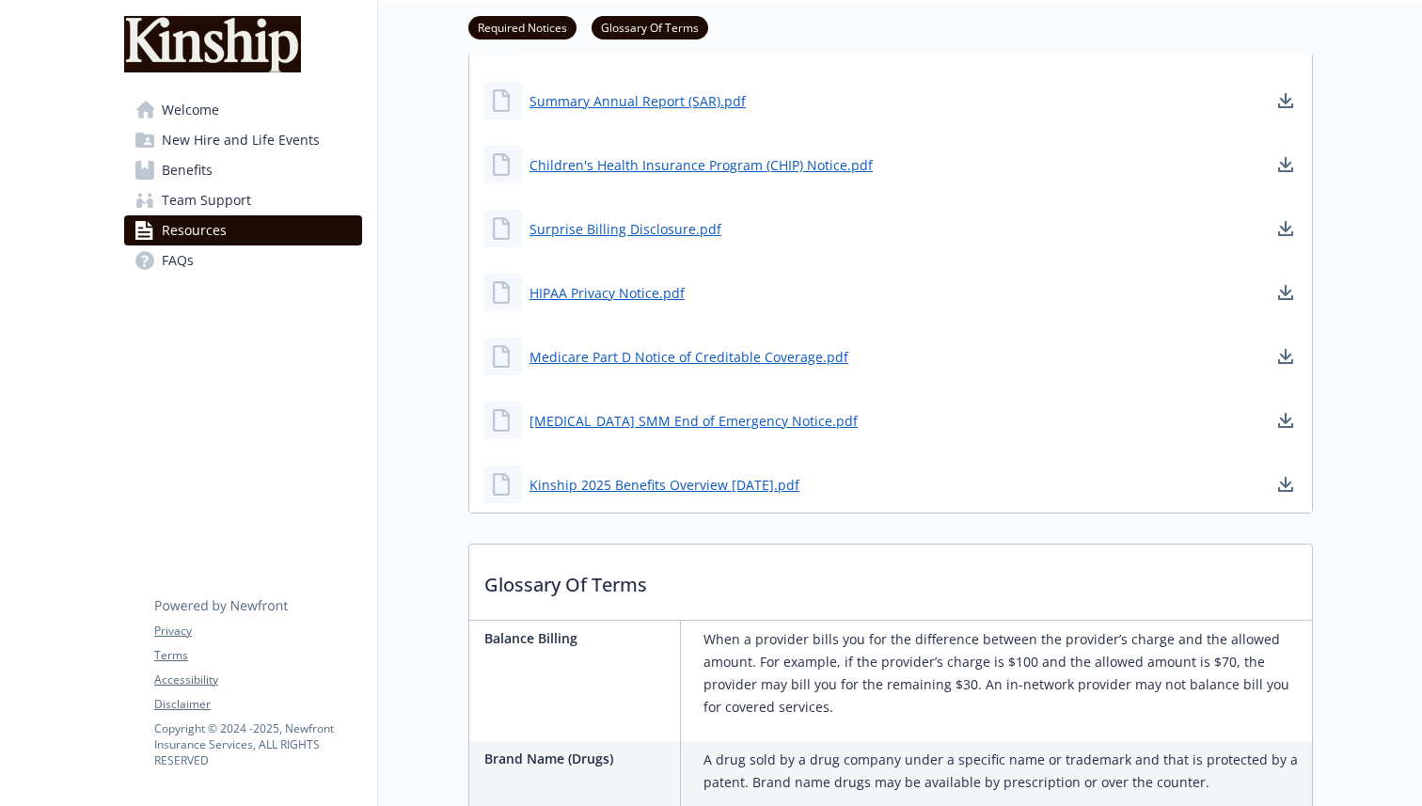
scroll to position [954, 0]
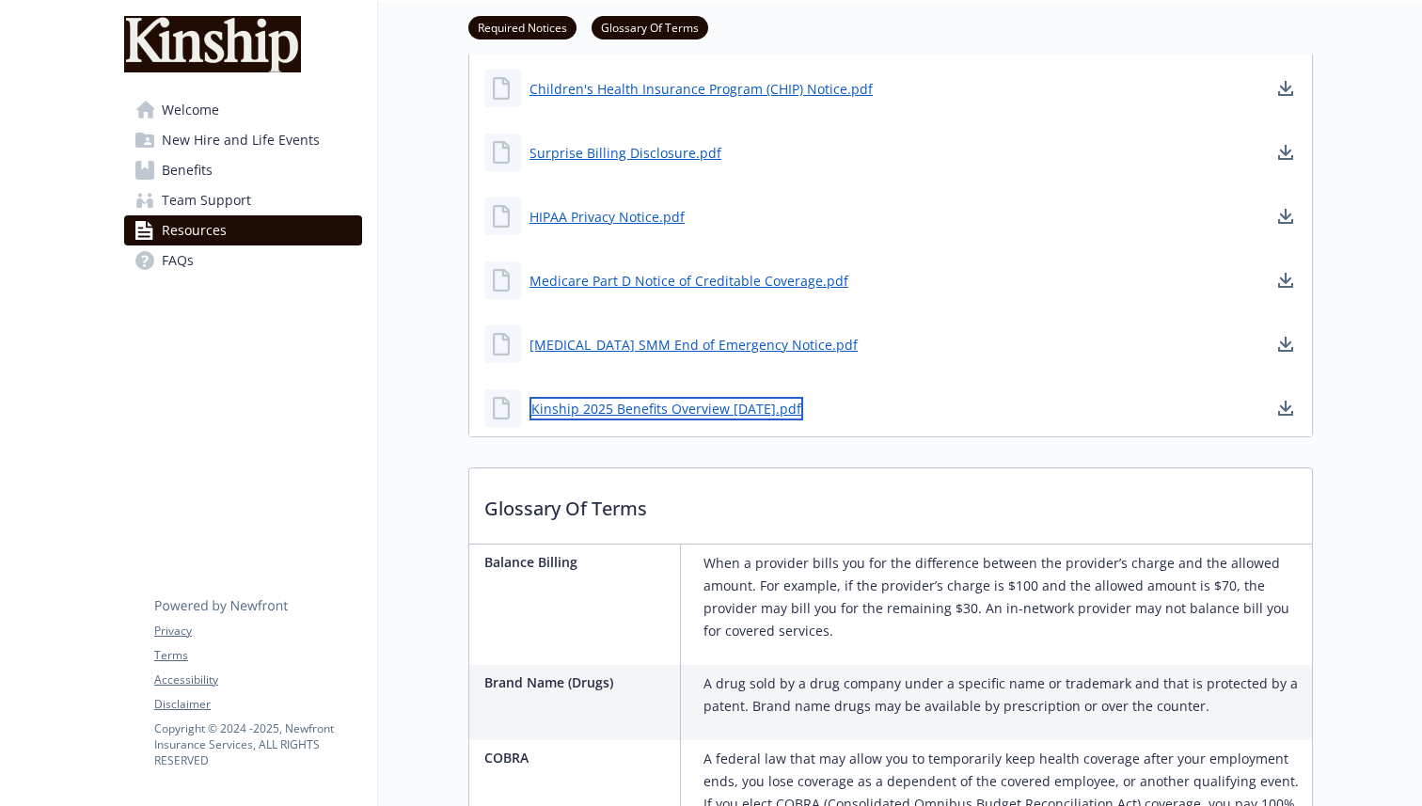
click at [718, 410] on link "Kinship 2025 Benefits Overview [DATE].pdf" at bounding box center [667, 409] width 274 height 24
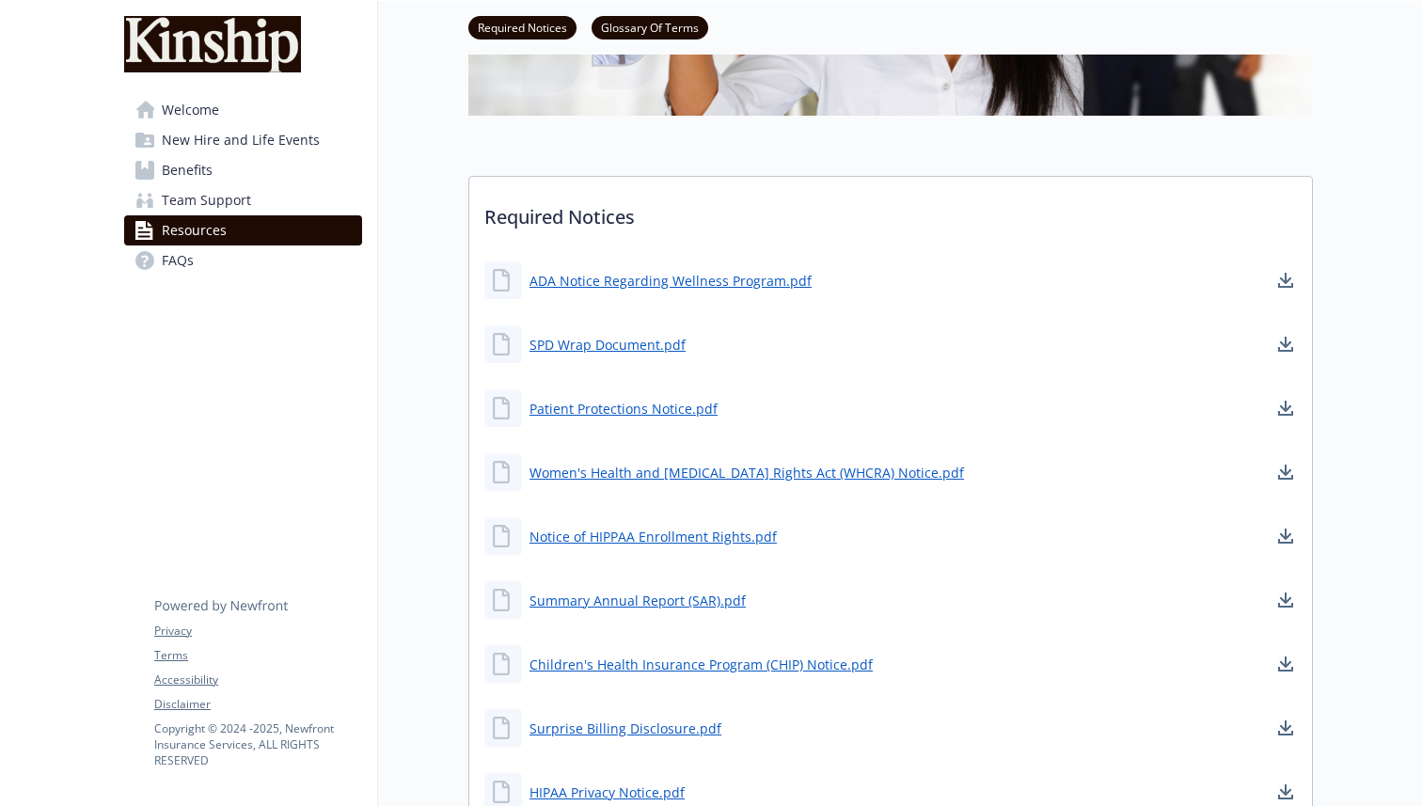
scroll to position [457, 0]
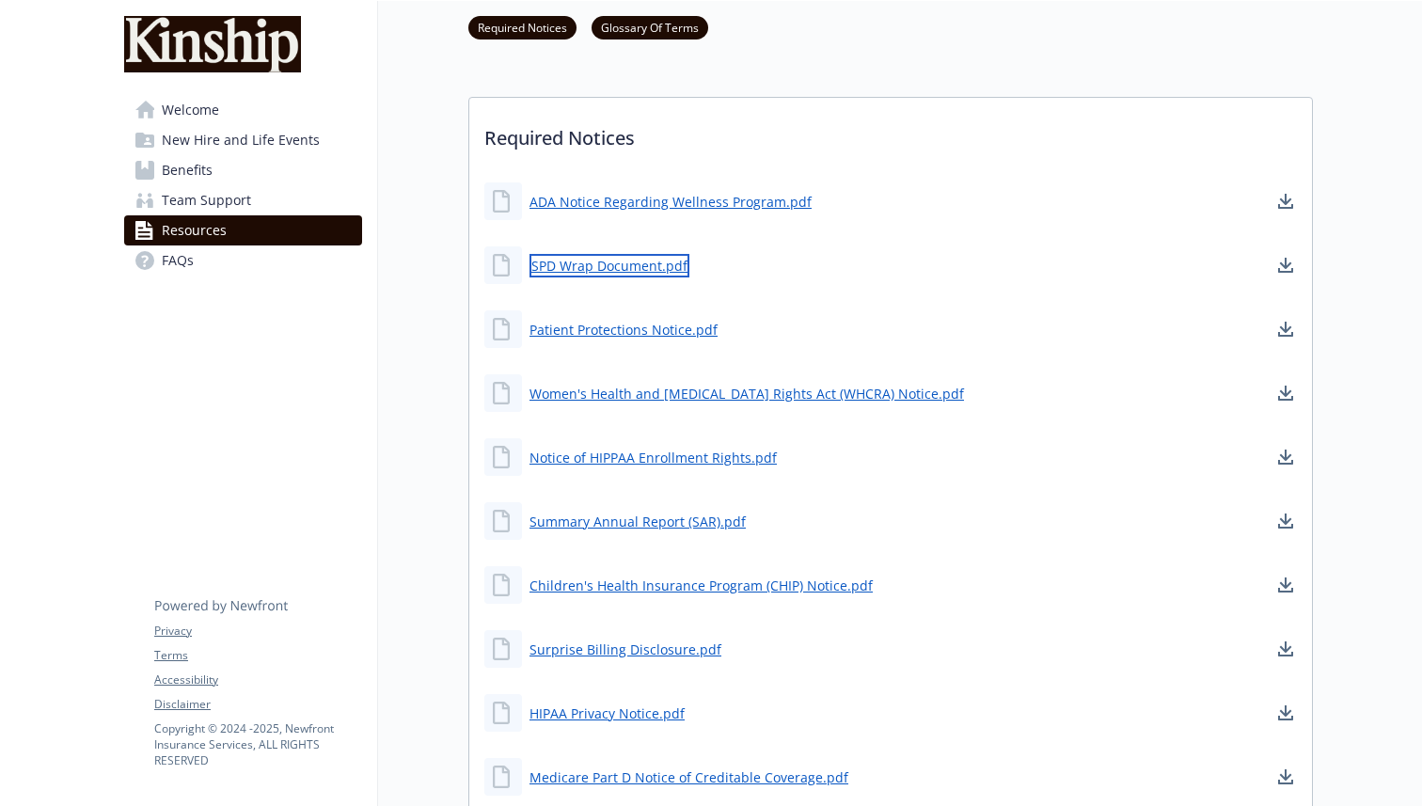
click at [649, 264] on link "SPD Wrap Document.pdf" at bounding box center [610, 266] width 160 height 24
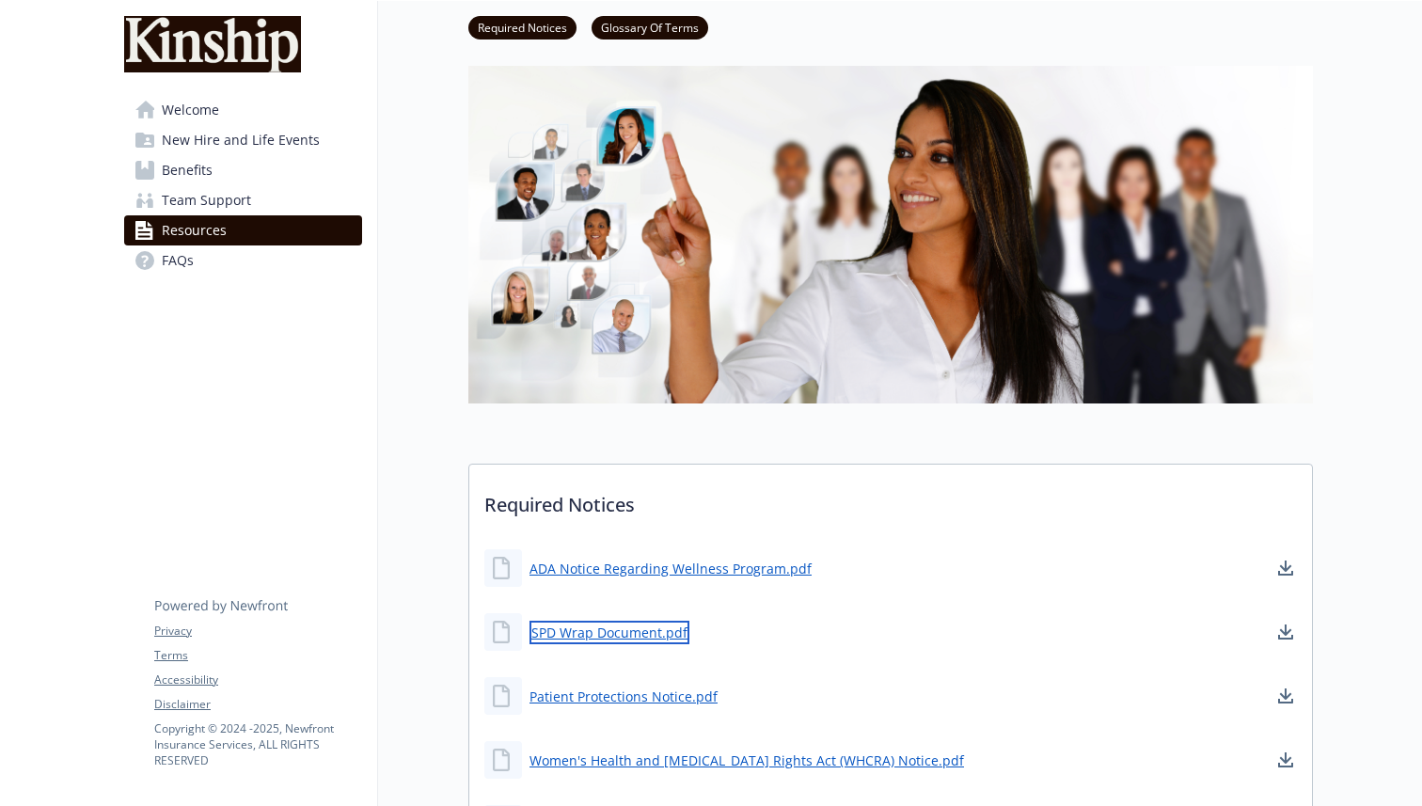
scroll to position [0, 0]
